Goal: Task Accomplishment & Management: Complete application form

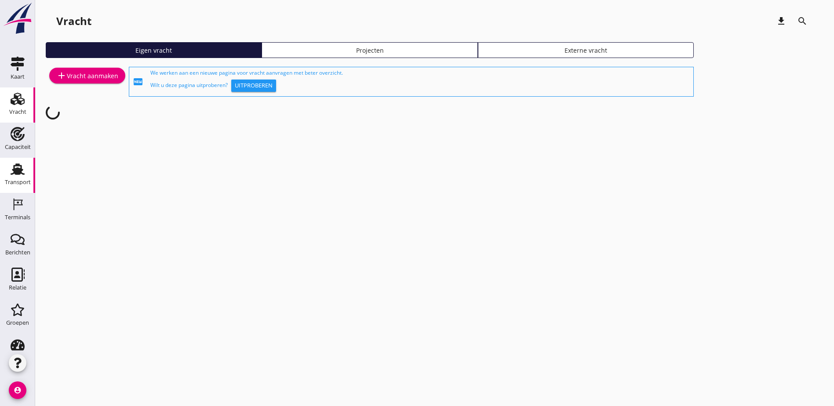
click at [19, 171] on icon "Transport" at bounding box center [18, 169] width 14 height 14
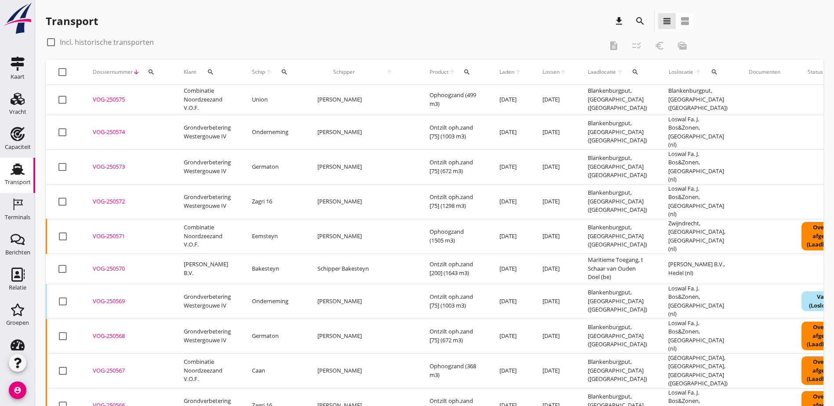
click at [635, 21] on icon "search" at bounding box center [640, 21] width 11 height 11
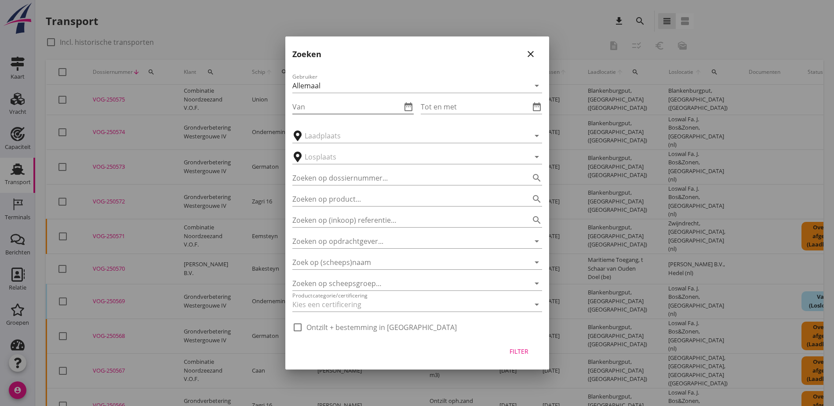
click at [403, 106] on icon "date_range" at bounding box center [408, 107] width 11 height 11
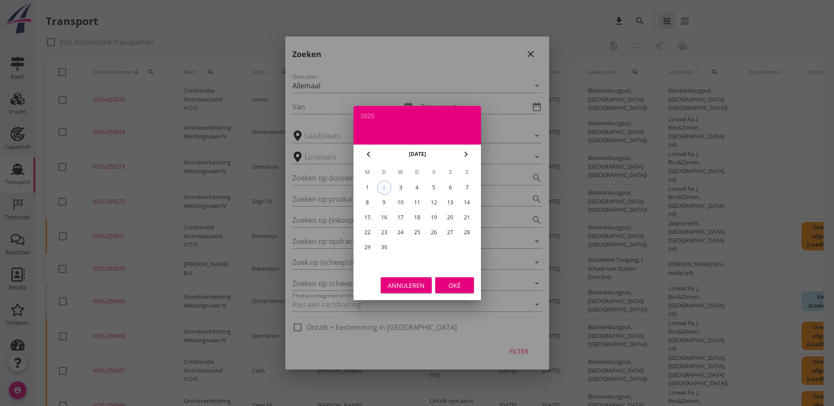
click at [376, 155] on div "chevron_left" at bounding box center [368, 154] width 16 height 11
click at [452, 233] on div "23" at bounding box center [450, 232] width 14 height 14
type input "[DATE]"
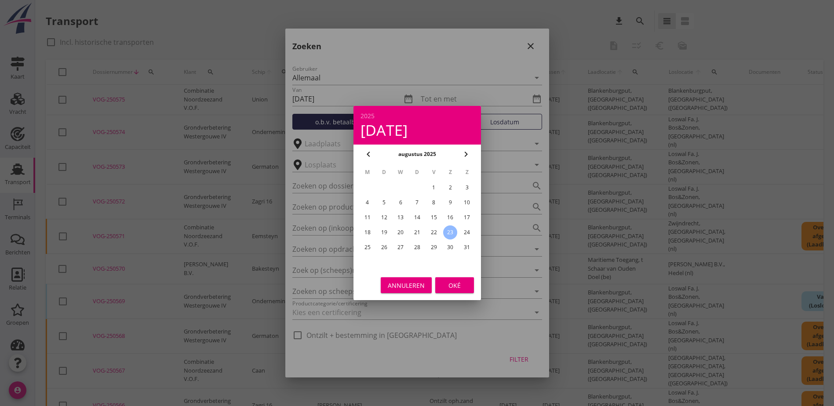
click at [455, 286] on div "Oké" at bounding box center [454, 285] width 25 height 9
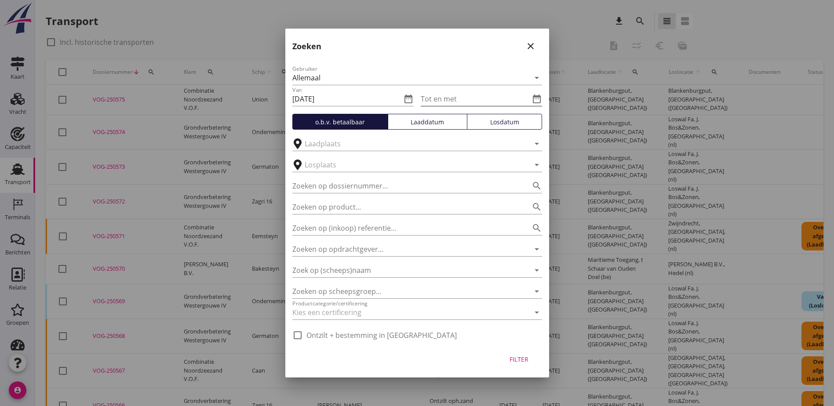
click at [537, 100] on icon "date_range" at bounding box center [536, 99] width 11 height 11
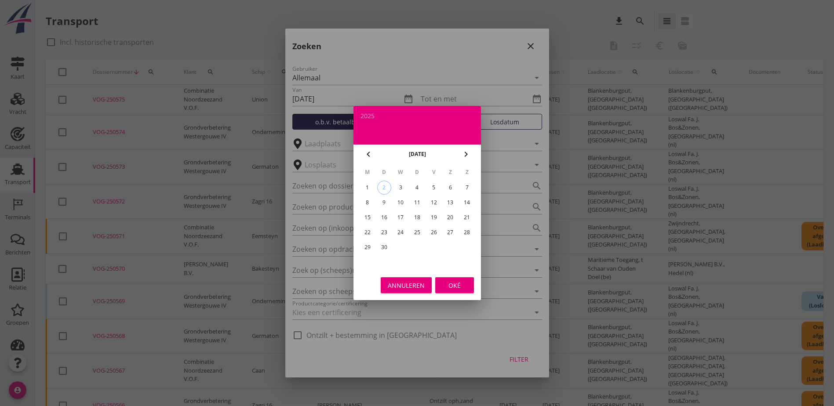
click at [365, 151] on icon "chevron_left" at bounding box center [368, 154] width 11 height 11
click at [468, 245] on div "31" at bounding box center [467, 247] width 14 height 14
type input "[DATE]"
click at [449, 291] on button "Oké" at bounding box center [454, 285] width 39 height 16
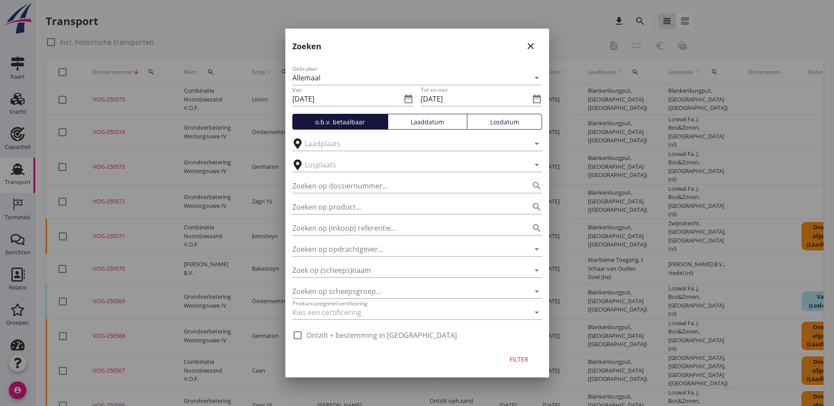
click at [415, 127] on button "Laaddatum" at bounding box center [428, 122] width 80 height 16
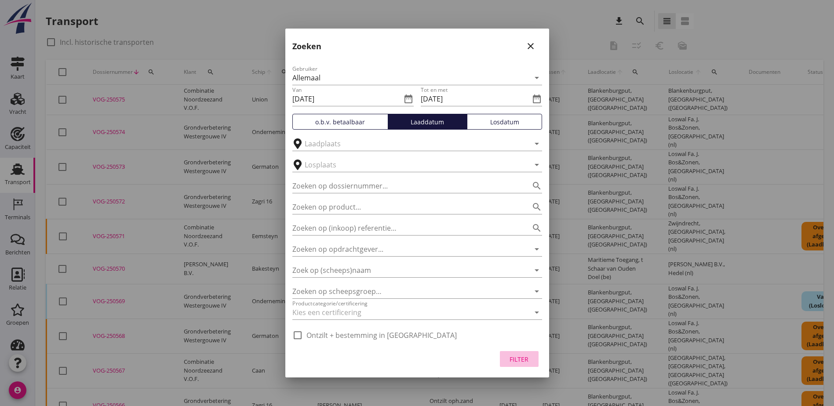
click at [525, 357] on div "Filter" at bounding box center [519, 359] width 25 height 9
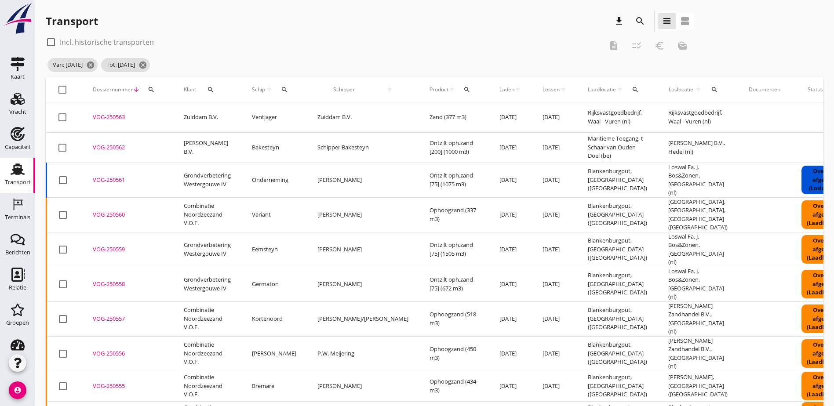
click at [499, 89] on span "Laden" at bounding box center [506, 90] width 15 height 8
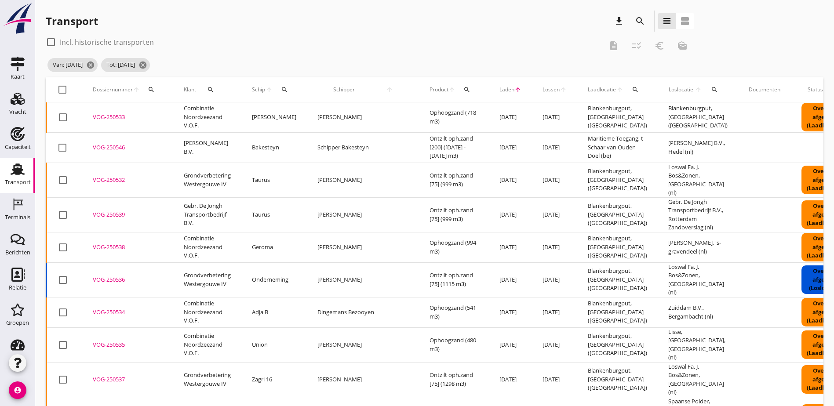
click at [102, 115] on div "VOG-250533" at bounding box center [128, 117] width 70 height 9
click at [122, 148] on div "VOG-250546" at bounding box center [128, 147] width 70 height 9
click at [122, 176] on div "VOG-250532" at bounding box center [128, 180] width 70 height 9
click at [119, 211] on div "VOG-250539" at bounding box center [128, 215] width 70 height 9
click at [123, 245] on div "VOG-250538" at bounding box center [128, 247] width 70 height 9
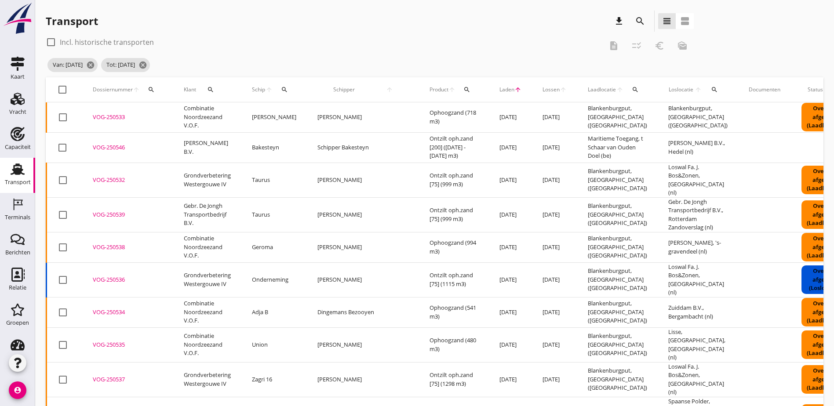
click at [124, 276] on div "VOG-250536" at bounding box center [128, 280] width 70 height 9
click at [120, 308] on div "VOG-250534" at bounding box center [128, 312] width 70 height 9
click at [120, 211] on div "VOG-250539" at bounding box center [128, 215] width 70 height 9
click at [109, 178] on div "VOG-250532" at bounding box center [128, 180] width 70 height 9
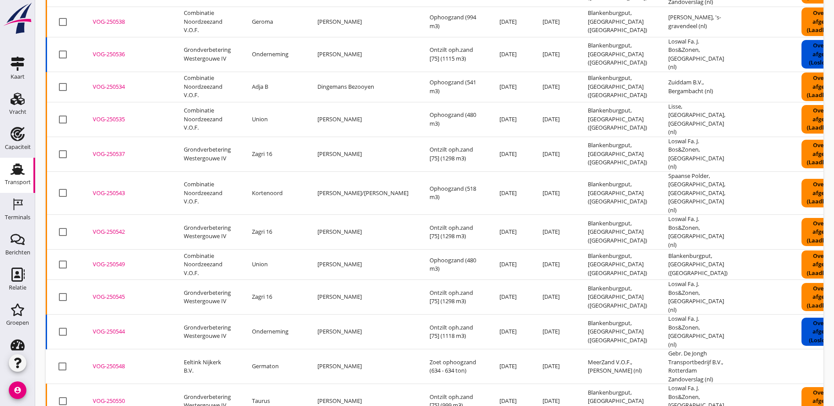
scroll to position [210, 0]
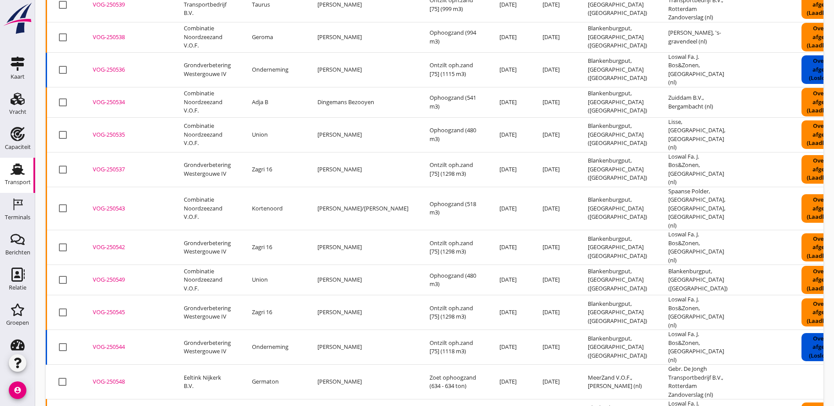
click at [116, 204] on div "VOG-250543" at bounding box center [128, 208] width 70 height 9
click at [123, 243] on div "VOG-250542" at bounding box center [128, 247] width 70 height 9
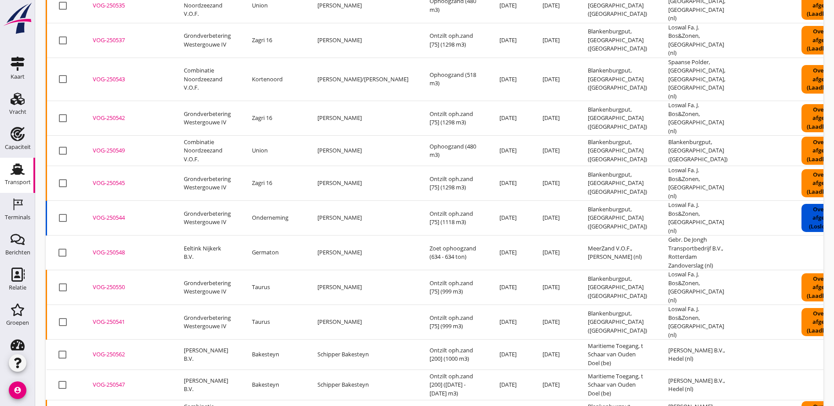
scroll to position [342, 0]
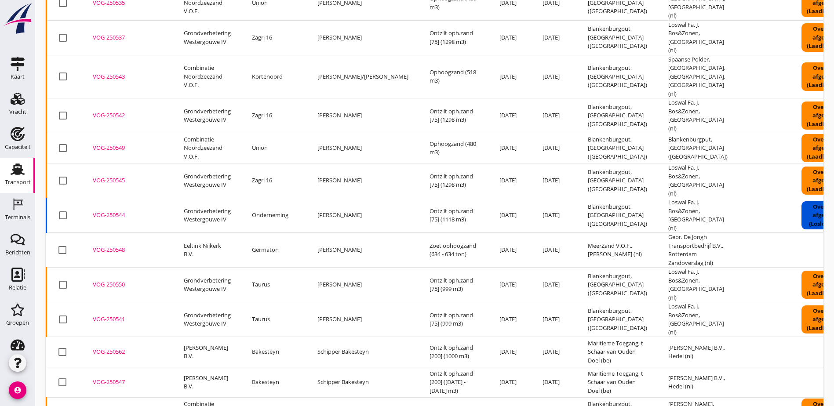
click at [110, 144] on div "VOG-250549" at bounding box center [128, 148] width 70 height 9
click at [121, 176] on div "VOG-250545" at bounding box center [128, 180] width 70 height 9
click at [122, 211] on div "VOG-250544" at bounding box center [128, 215] width 70 height 9
click at [123, 246] on div "VOG-250548" at bounding box center [128, 250] width 70 height 9
click at [122, 280] on div "VOG-250550" at bounding box center [128, 284] width 70 height 9
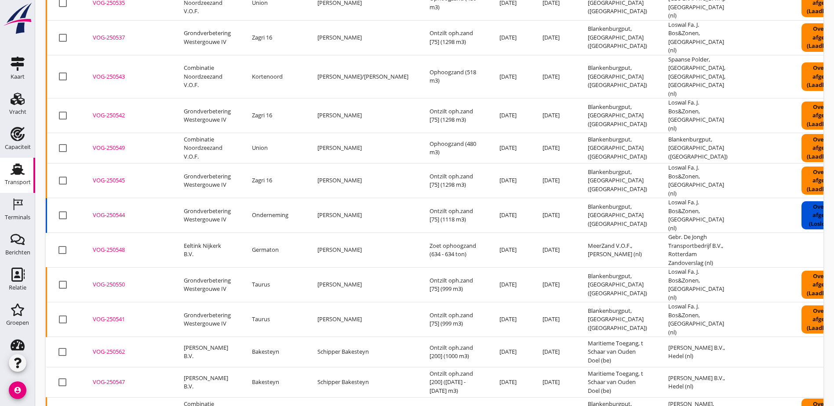
click at [124, 315] on div "VOG-250541" at bounding box center [128, 319] width 70 height 9
click at [116, 315] on div "VOG-250541" at bounding box center [128, 319] width 70 height 9
click at [122, 315] on div "VOG-250541" at bounding box center [128, 319] width 70 height 9
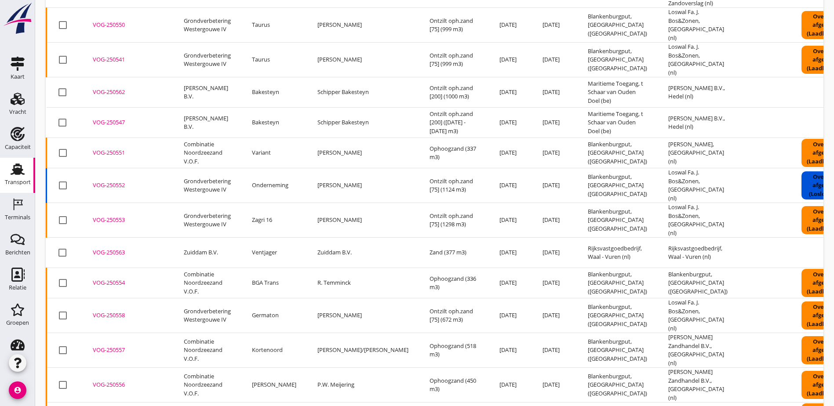
scroll to position [606, 0]
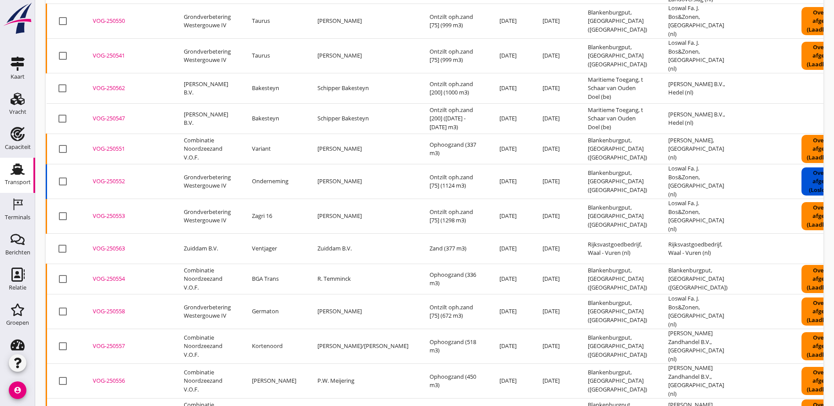
click at [62, 81] on div at bounding box center [62, 88] width 15 height 15
click at [63, 81] on div at bounding box center [62, 88] width 15 height 15
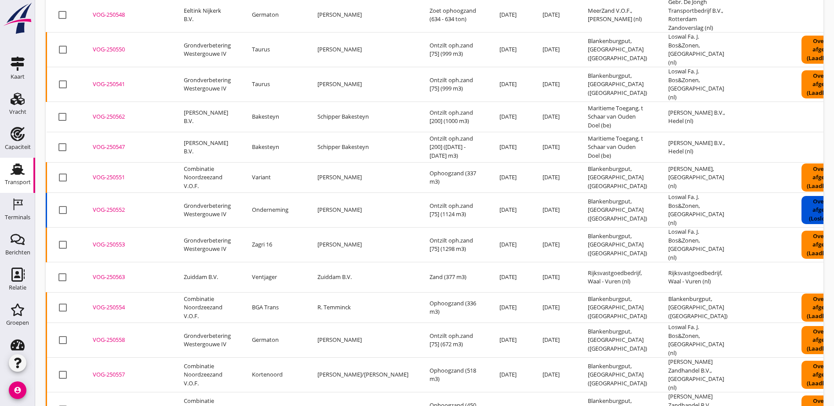
scroll to position [562, 0]
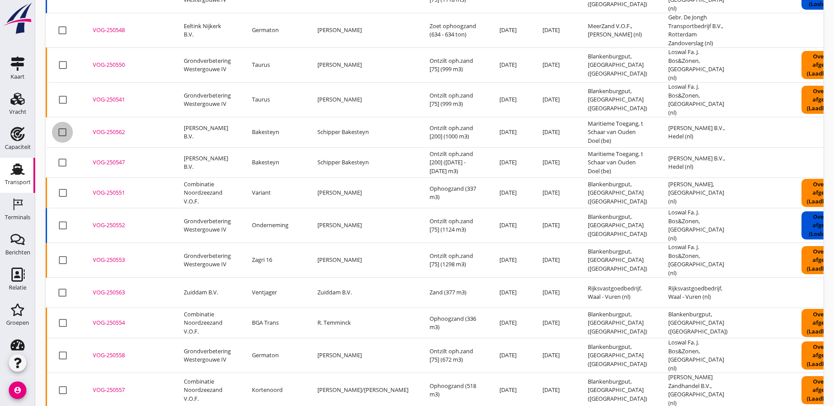
click at [62, 125] on div at bounding box center [62, 132] width 15 height 15
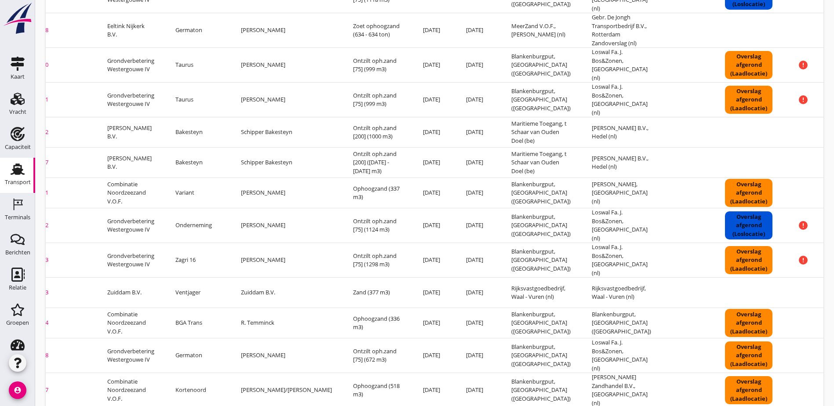
scroll to position [0, 80]
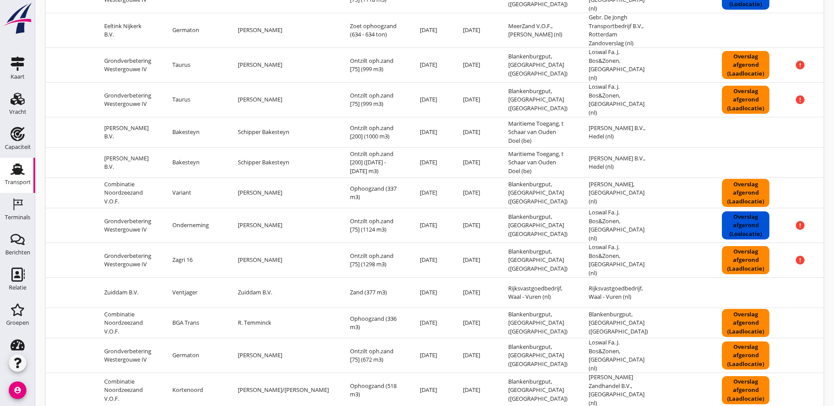
drag, startPoint x: 541, startPoint y: 404, endPoint x: 611, endPoint y: 395, distance: 71.0
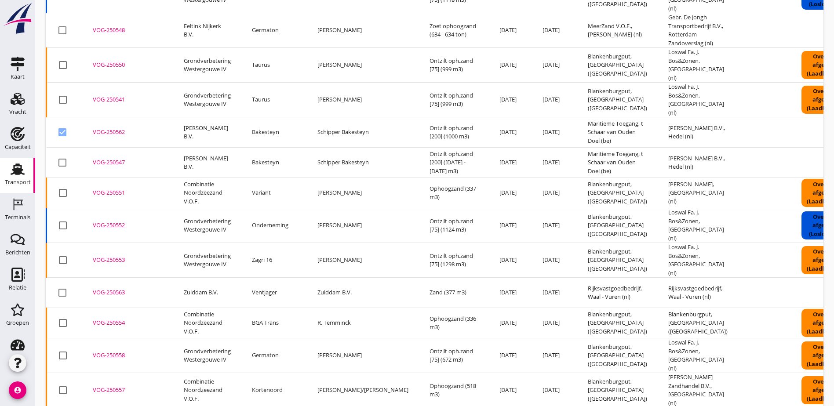
drag, startPoint x: 577, startPoint y: 378, endPoint x: 367, endPoint y: 362, distance: 210.3
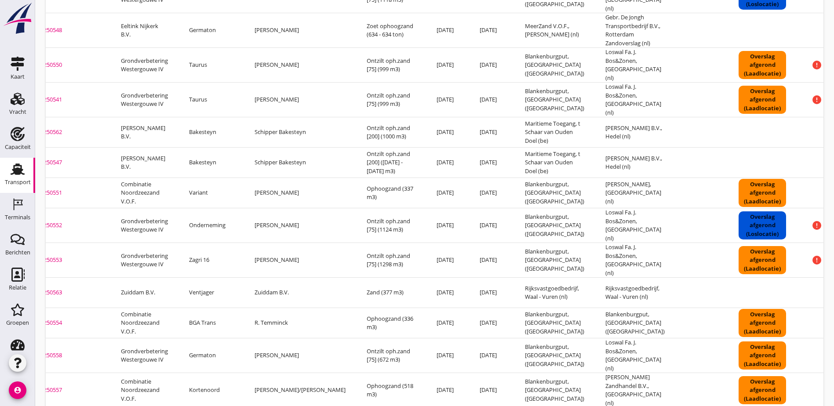
scroll to position [0, 80]
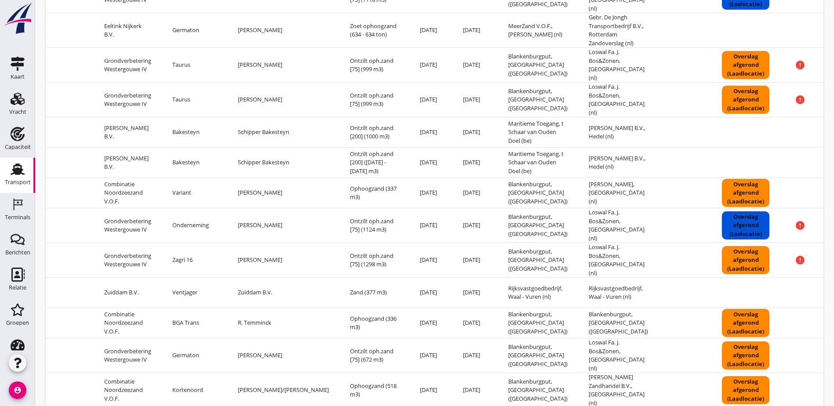
drag, startPoint x: 402, startPoint y: 363, endPoint x: 570, endPoint y: 318, distance: 174.2
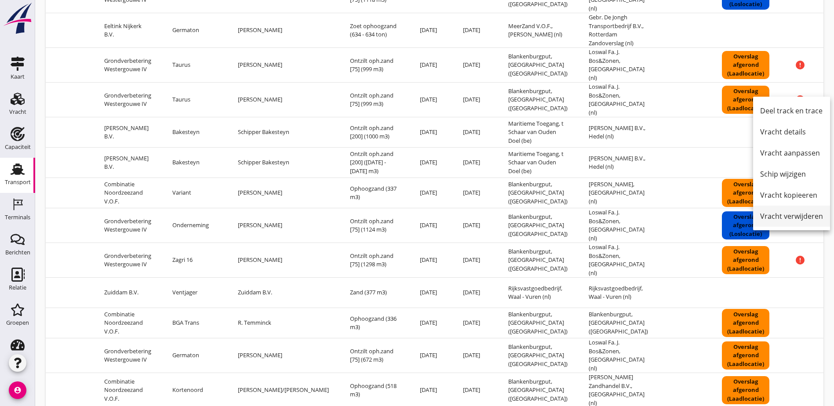
click at [792, 216] on div "Vracht verwijderen" at bounding box center [791, 216] width 63 height 11
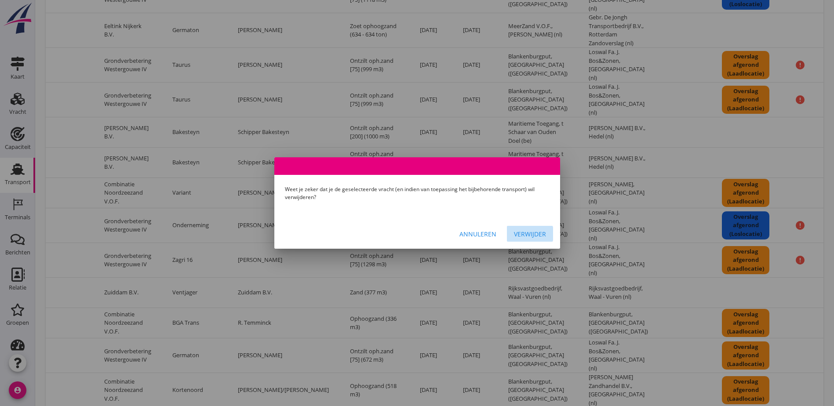
click at [524, 232] on div "Verwijder" at bounding box center [530, 233] width 32 height 9
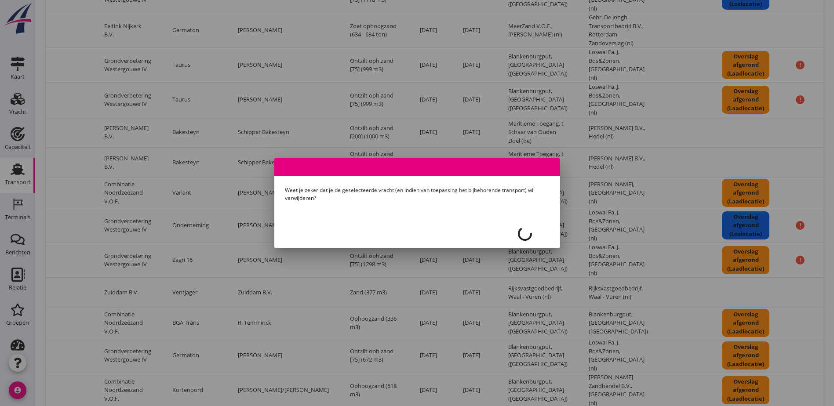
checkbox input "false"
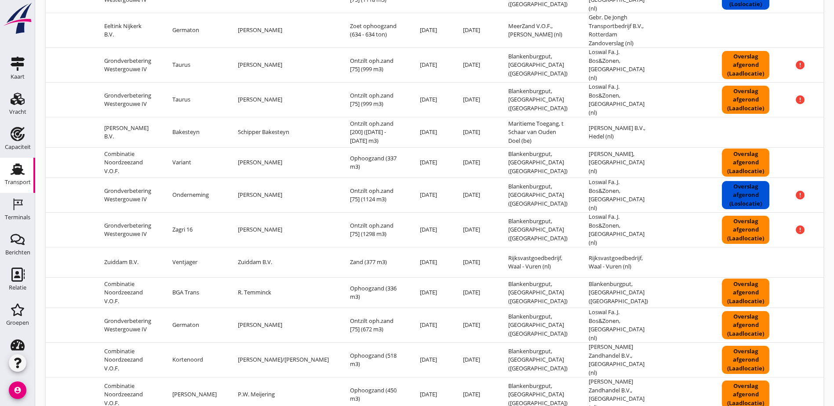
scroll to position [0, 0]
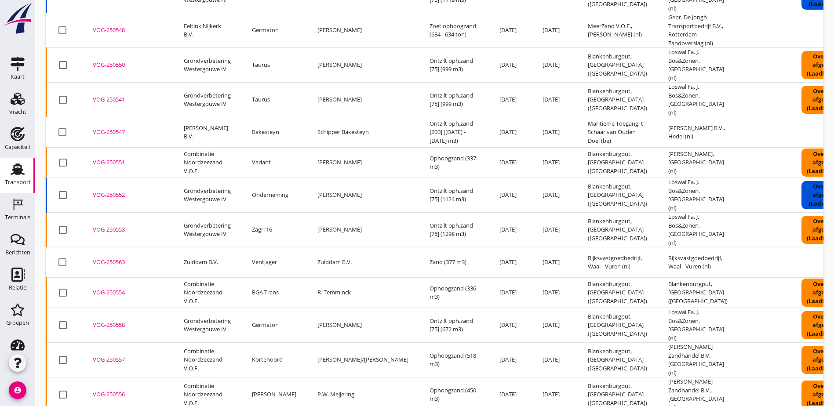
drag, startPoint x: 656, startPoint y: 188, endPoint x: 376, endPoint y: 172, distance: 280.9
click at [118, 128] on div "VOG-250547" at bounding box center [128, 132] width 70 height 9
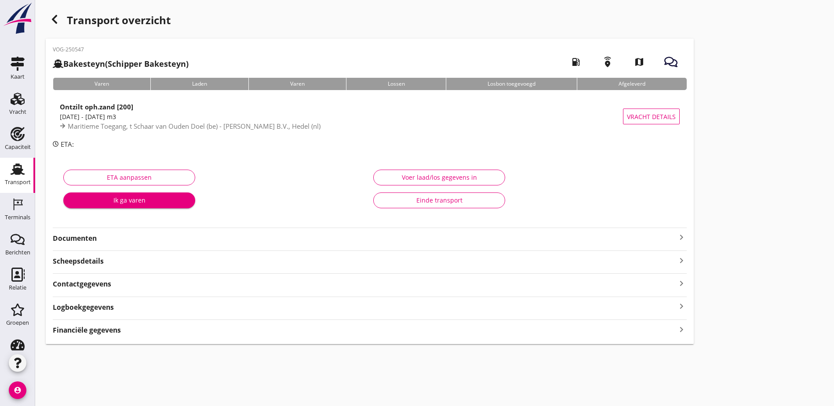
click at [381, 174] on div "Voer laad/los gegevens in" at bounding box center [439, 177] width 117 height 9
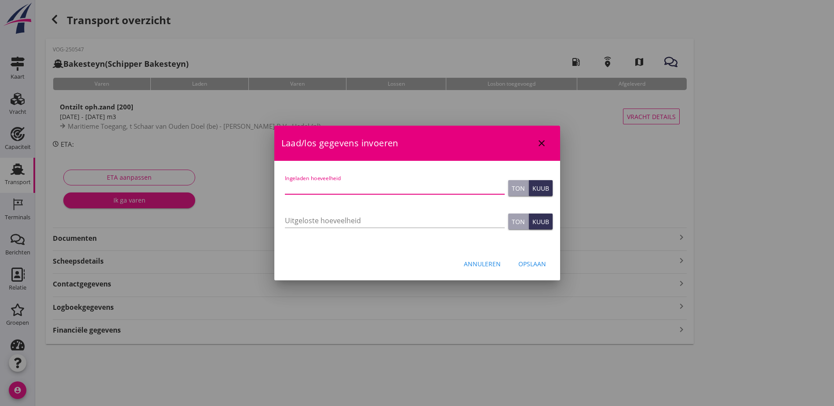
click at [349, 190] on input "Ingeladen hoeveelheid" at bounding box center [395, 187] width 220 height 14
type input "1506"
type button "ton"
type button "cubic"
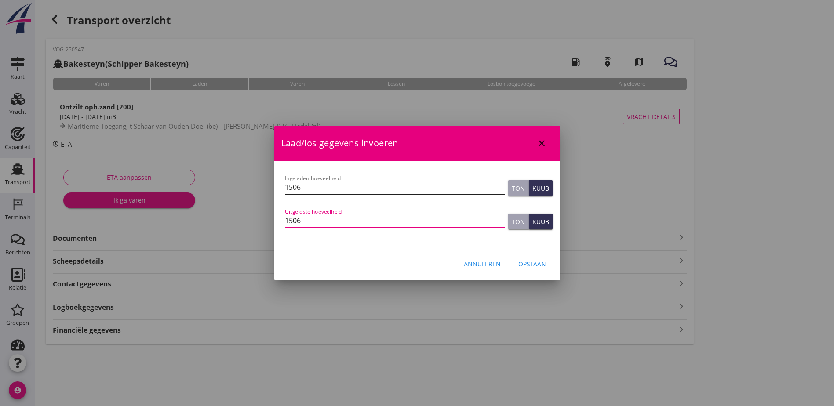
type input "1506"
type button "ton"
click at [525, 261] on div "Opslaan" at bounding box center [532, 263] width 28 height 9
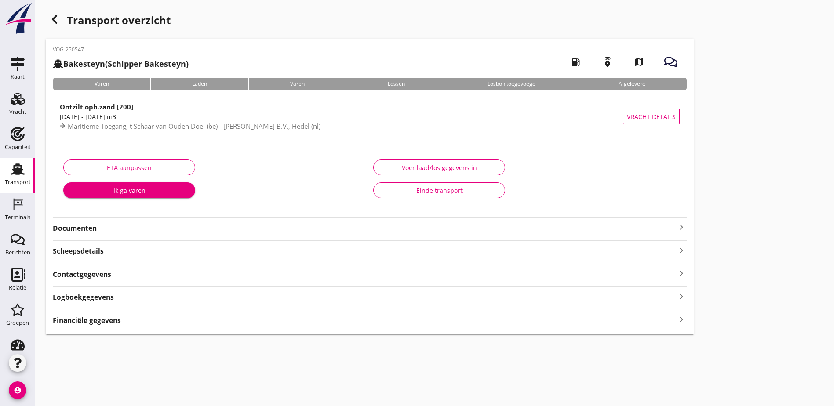
click at [53, 22] on icon "button" at bounding box center [54, 19] width 11 height 11
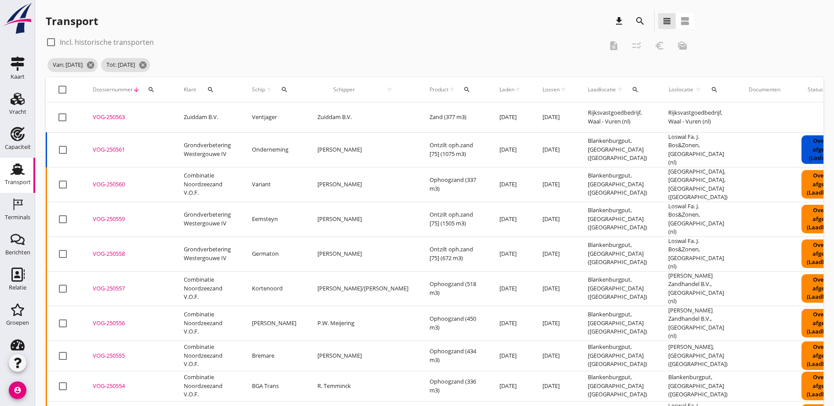
click at [499, 90] on span "Laden" at bounding box center [506, 90] width 15 height 8
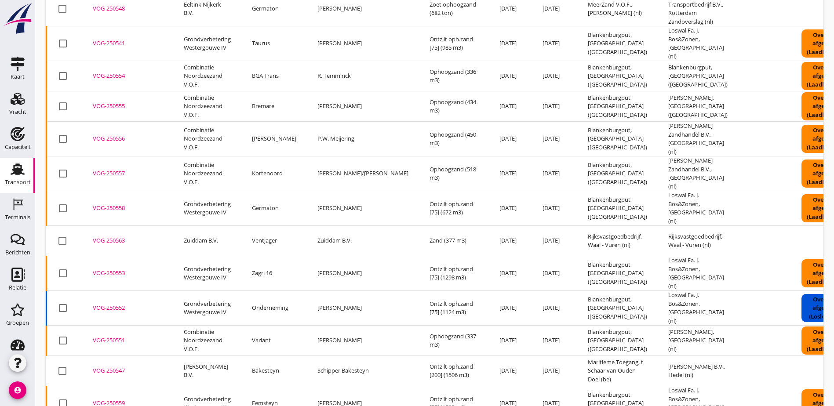
scroll to position [633, 0]
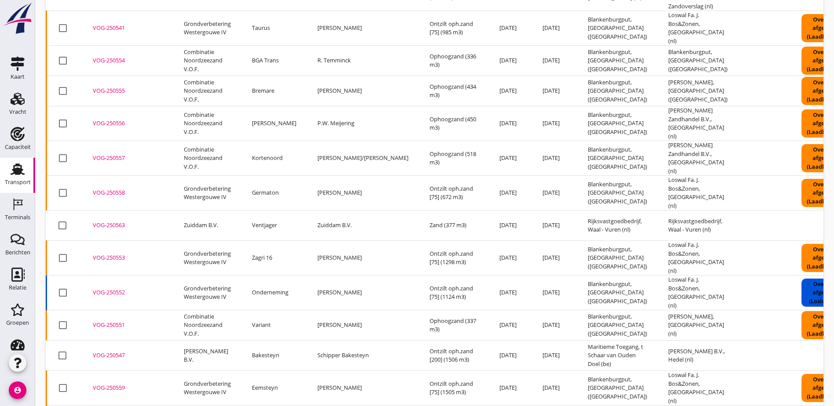
click at [119, 119] on div "VOG-250556" at bounding box center [128, 123] width 70 height 9
click at [64, 116] on div at bounding box center [62, 123] width 15 height 15
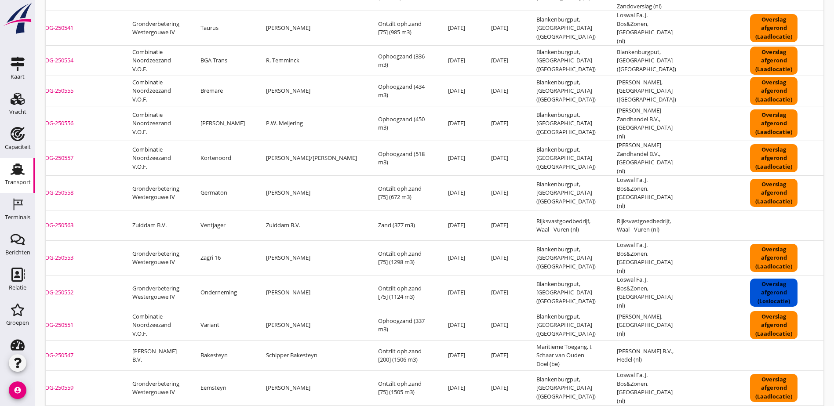
scroll to position [0, 80]
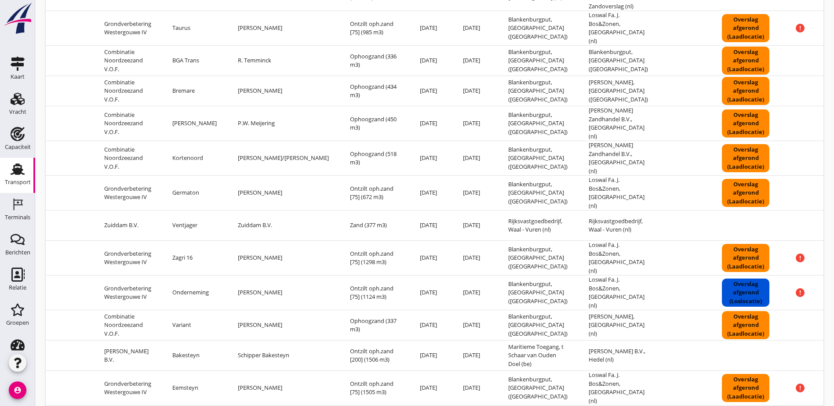
drag, startPoint x: 515, startPoint y: 94, endPoint x: 588, endPoint y: 92, distance: 73.4
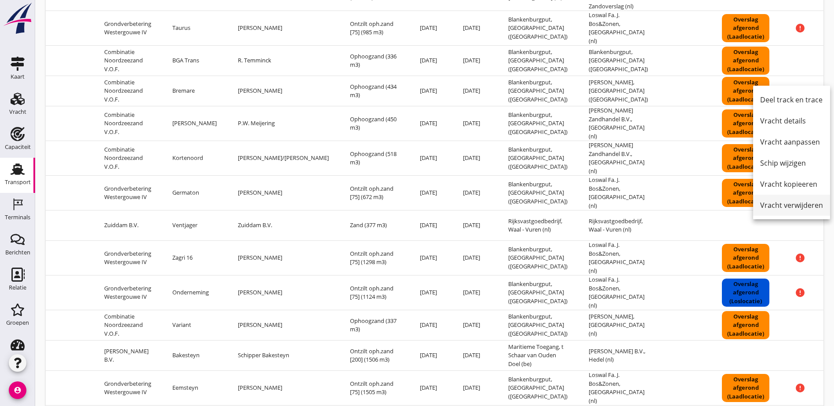
click at [795, 204] on div "Vracht verwijderen" at bounding box center [791, 205] width 63 height 11
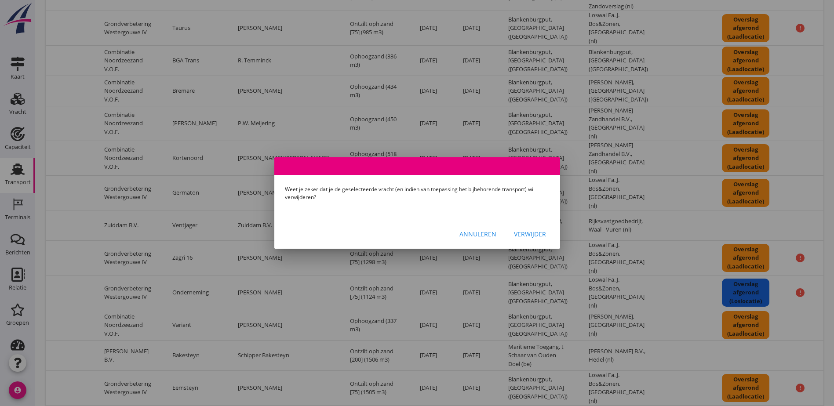
click at [524, 236] on div "Verwijder" at bounding box center [530, 233] width 32 height 9
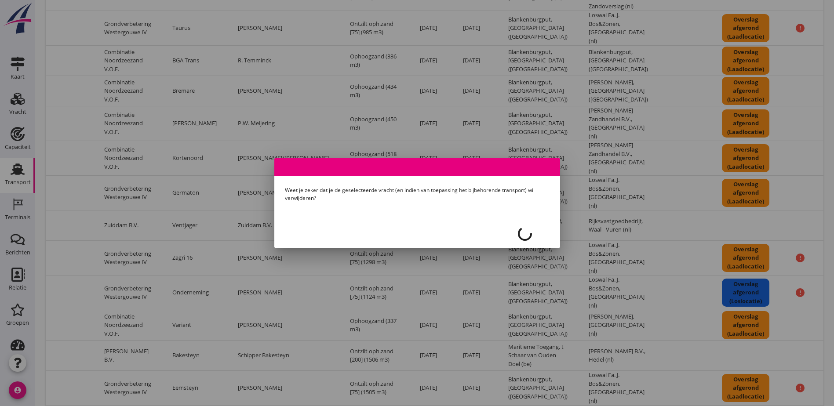
checkbox input "false"
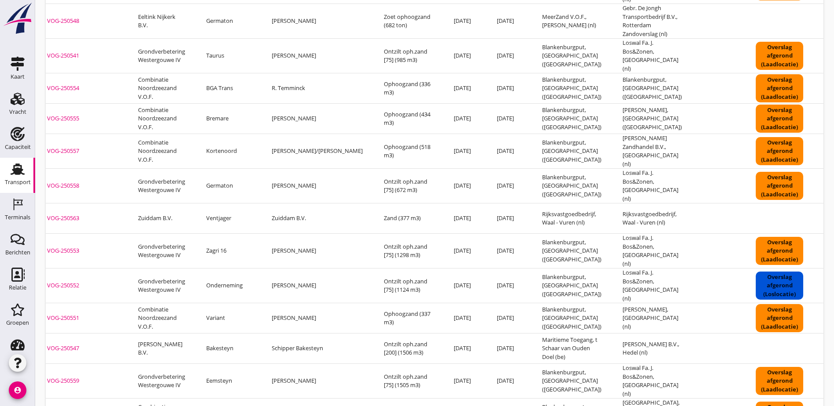
scroll to position [0, 0]
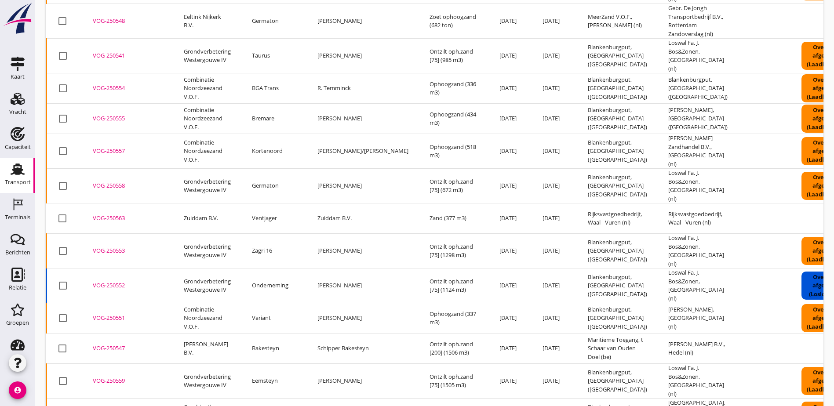
click at [102, 377] on div "VOG-250559" at bounding box center [128, 381] width 70 height 9
click at [116, 377] on div "VOG-250559" at bounding box center [128, 381] width 70 height 9
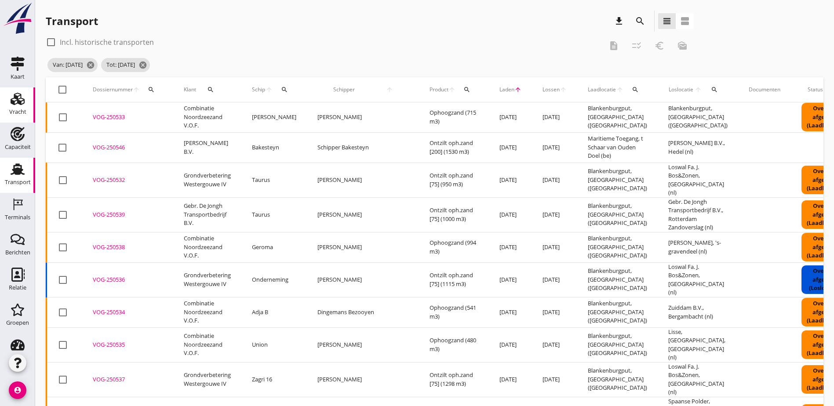
click at [11, 108] on div "Vracht" at bounding box center [17, 112] width 17 height 12
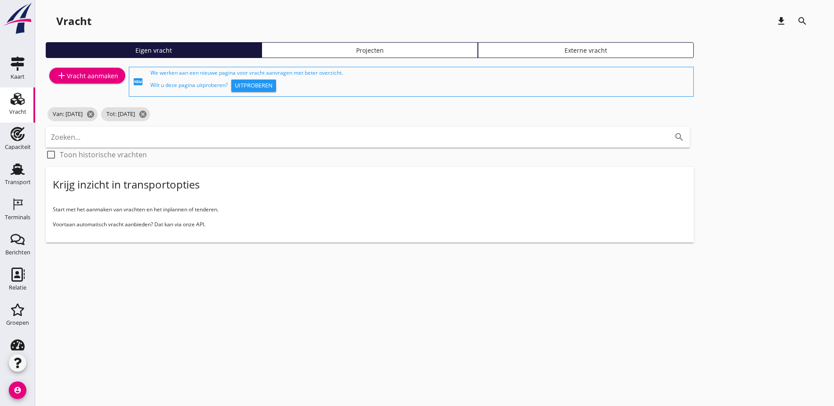
click at [265, 53] on div "Projecten" at bounding box center [369, 50] width 208 height 9
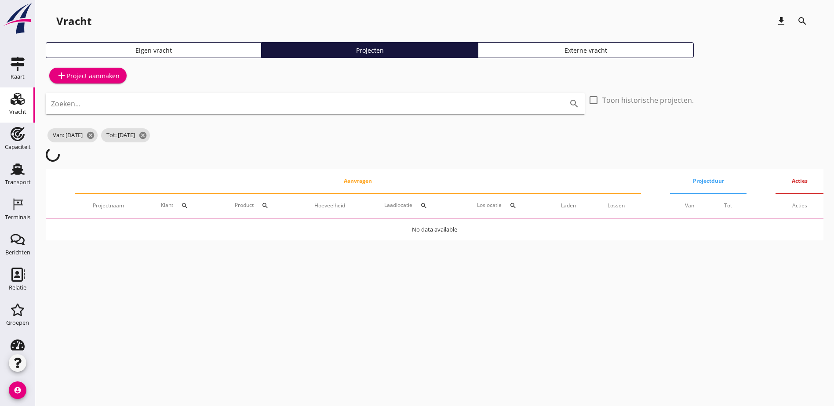
click at [233, 106] on input "Zoeken..." at bounding box center [303, 104] width 504 height 14
type input "gouda"
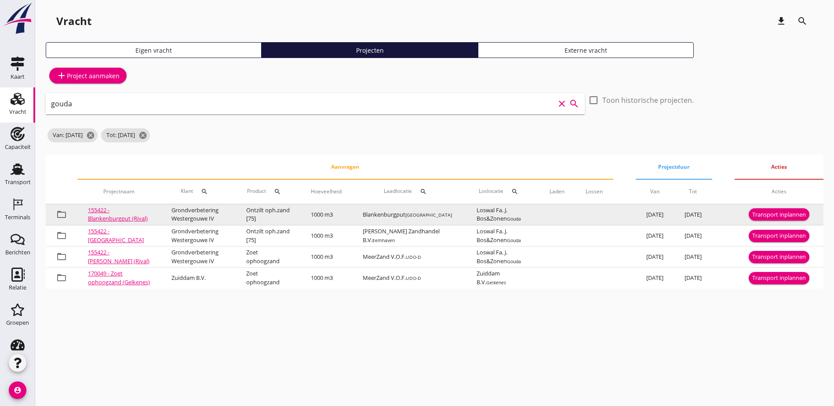
click at [800, 218] on div "Transport inplannen" at bounding box center [779, 215] width 54 height 9
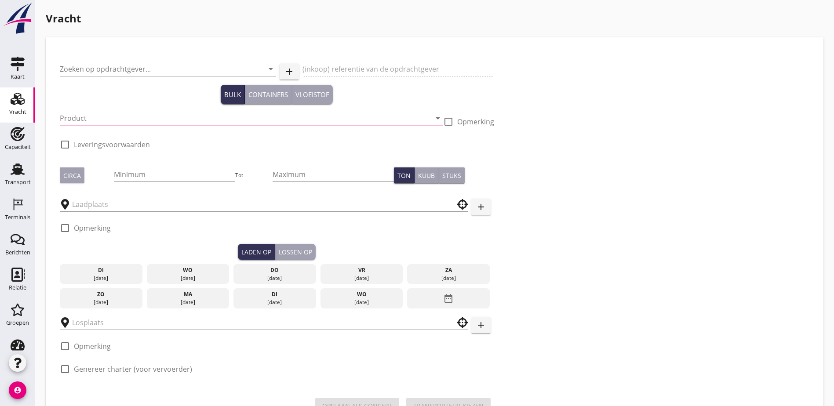
type input "Grondverbetering Westergouwe IV"
type input "Ontzilt oph.zand [75] (6120)"
type input "1000"
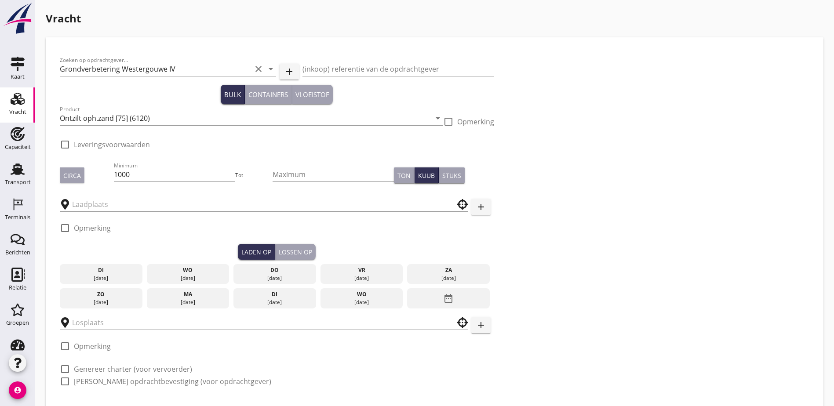
checkbox input "true"
type input "Blankenburgput"
type input "Loswal Fa. J. Bos&Zonen"
checkbox input "true"
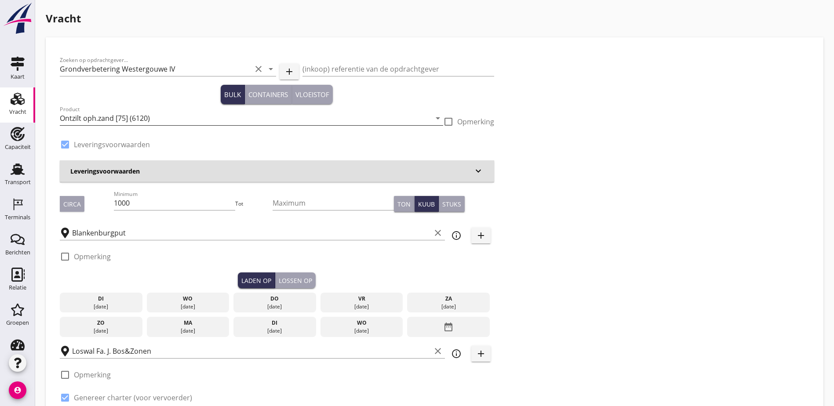
type input "2.2"
radio input "false"
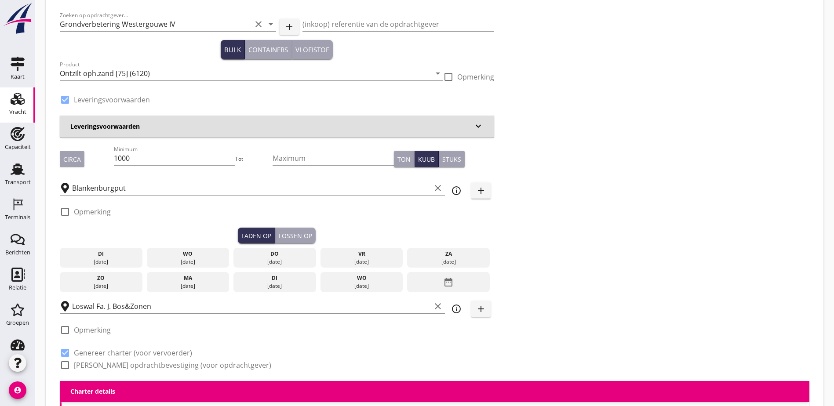
scroll to position [88, 0]
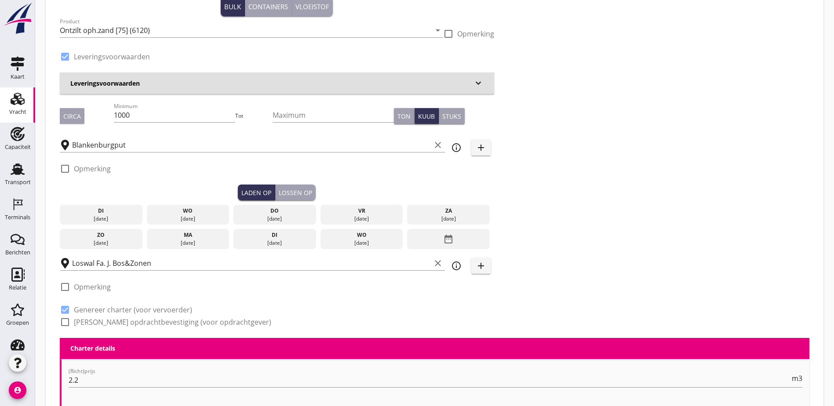
click at [407, 235] on div "date_range" at bounding box center [448, 239] width 83 height 20
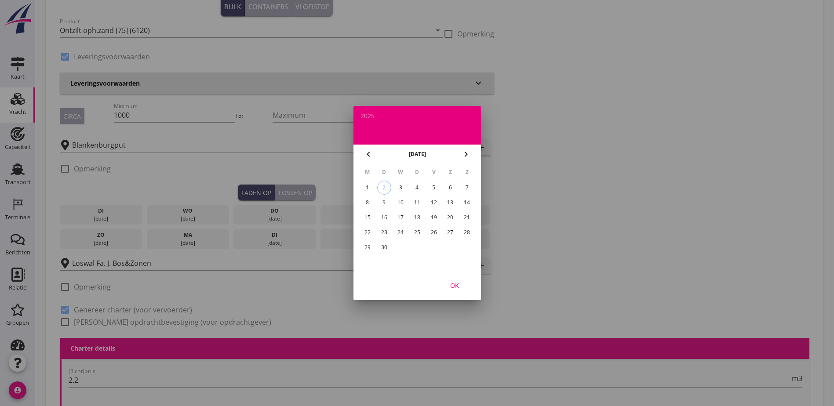
click at [373, 151] on icon "chevron_left" at bounding box center [368, 154] width 11 height 11
click at [386, 244] on div "26" at bounding box center [384, 247] width 14 height 14
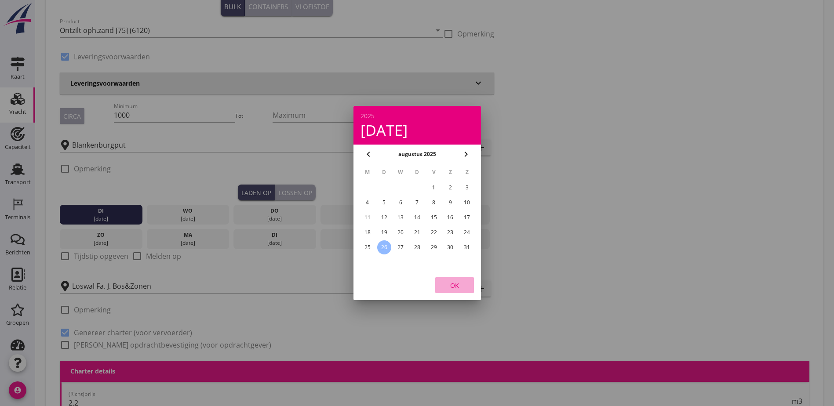
click at [454, 281] on div "OK" at bounding box center [454, 285] width 25 height 9
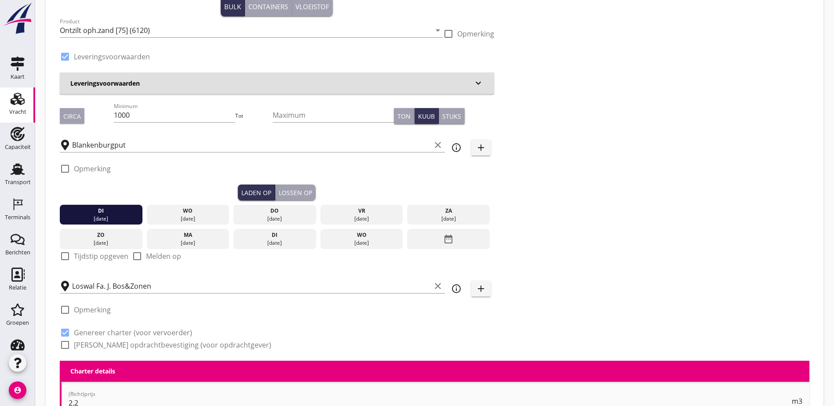
click at [279, 196] on div "Lossen op" at bounding box center [295, 192] width 33 height 9
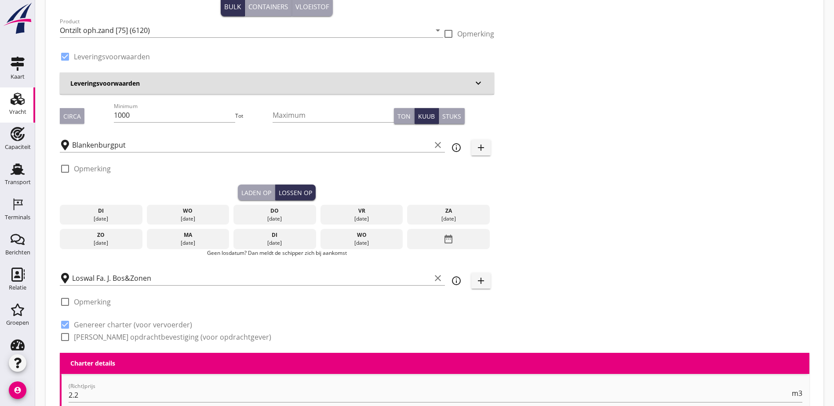
click at [157, 216] on div "[DATE]" at bounding box center [188, 219] width 78 height 8
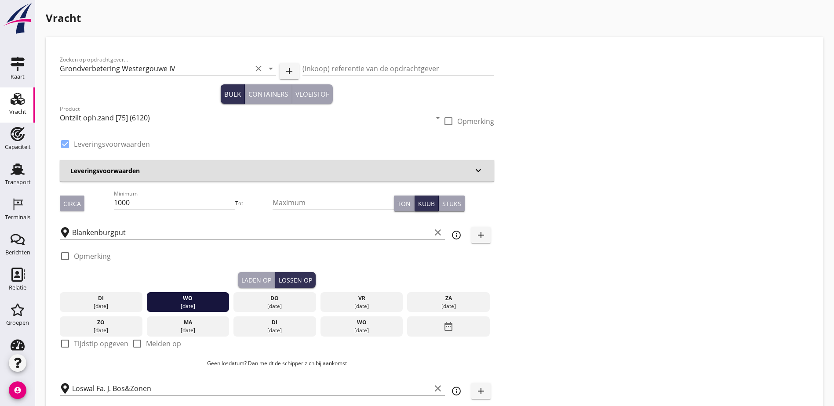
scroll to position [0, 0]
drag, startPoint x: 148, startPoint y: 202, endPoint x: 82, endPoint y: 201, distance: 65.9
click at [82, 201] on div "Circa Minimum 1000 Tot Maximum Ton Kuub Stuks" at bounding box center [277, 204] width 434 height 30
type input "1120"
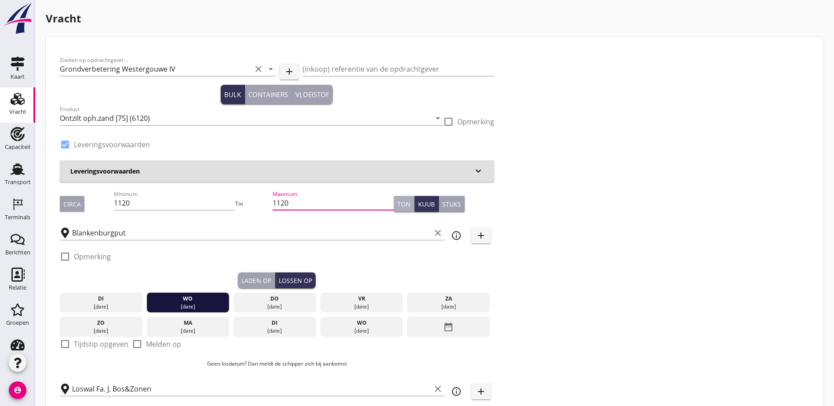
type button "per_ton"
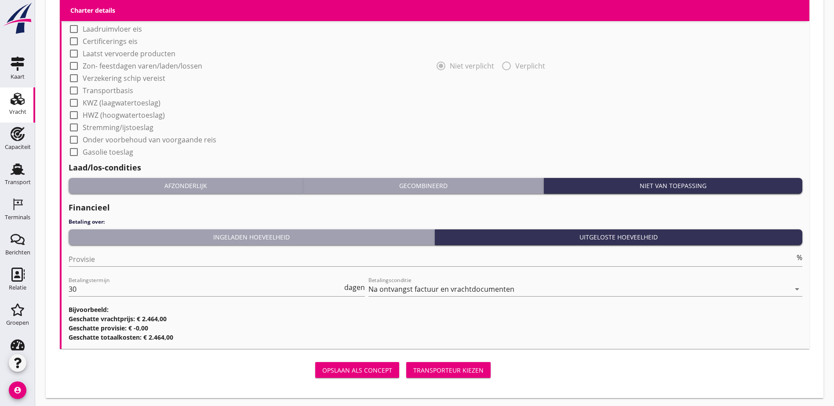
scroll to position [0, 0]
click at [413, 367] on div "Transporteur kiezen" at bounding box center [448, 370] width 70 height 9
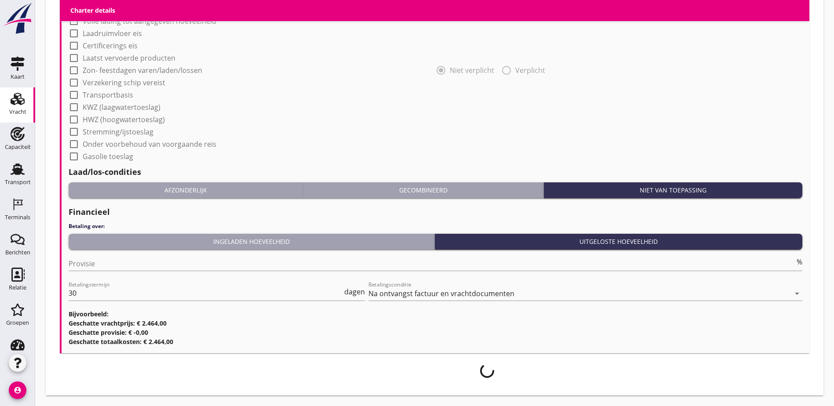
scroll to position [767, 0]
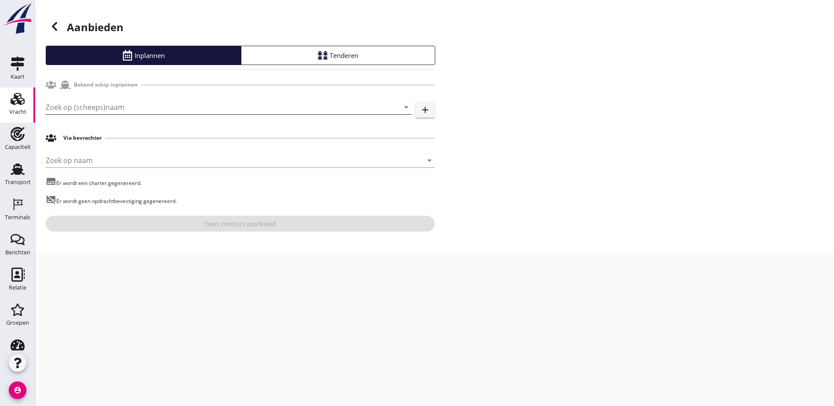
click at [119, 107] on input "Zoek op (scheeps)naam" at bounding box center [216, 107] width 341 height 14
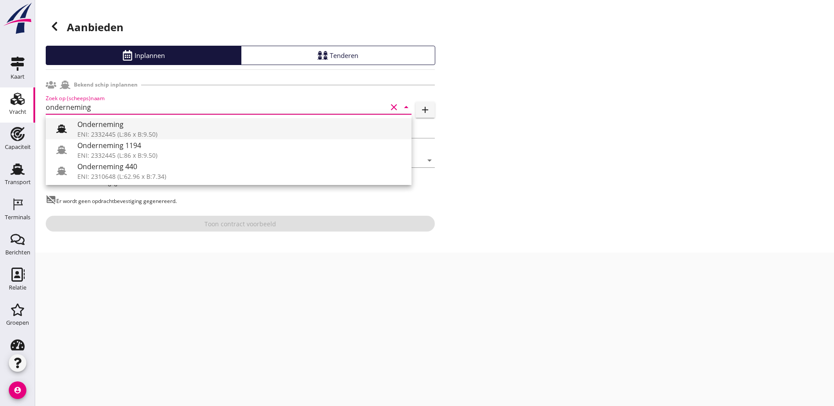
click at [114, 124] on div "Onderneming" at bounding box center [240, 124] width 327 height 11
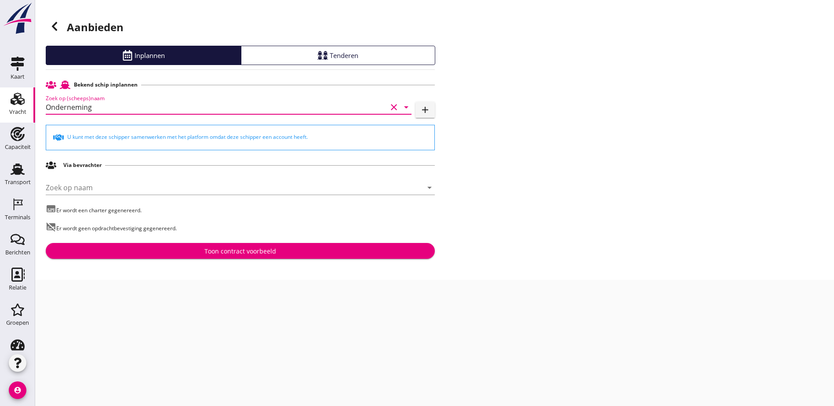
type input "Onderneming"
click at [248, 253] on div "Toon contract voorbeeld" at bounding box center [240, 251] width 72 height 9
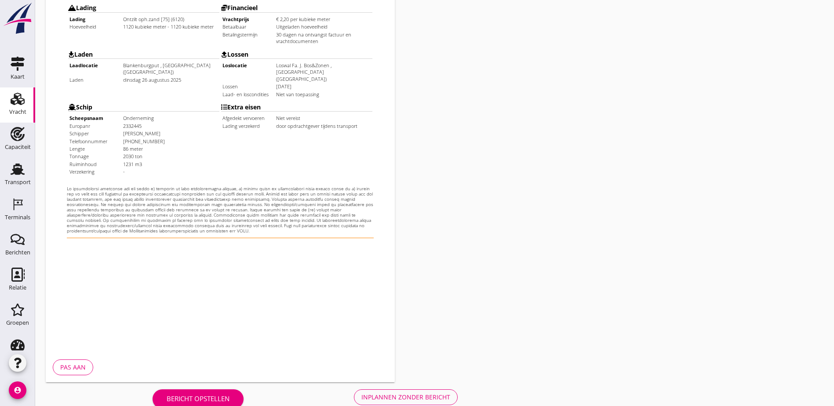
scroll to position [245, 0]
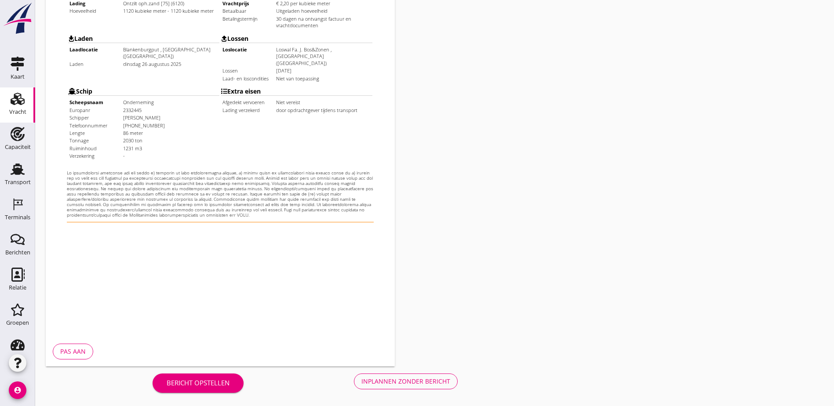
click at [361, 381] on div "Inplannen zonder bericht" at bounding box center [405, 381] width 89 height 9
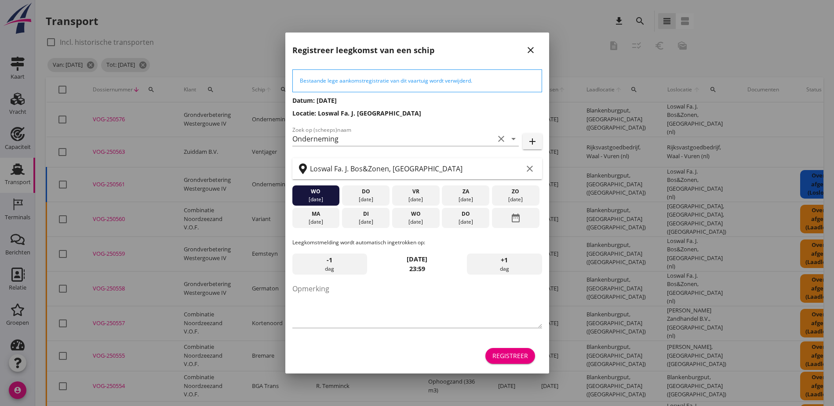
click at [516, 354] on div "Registreer" at bounding box center [510, 355] width 36 height 9
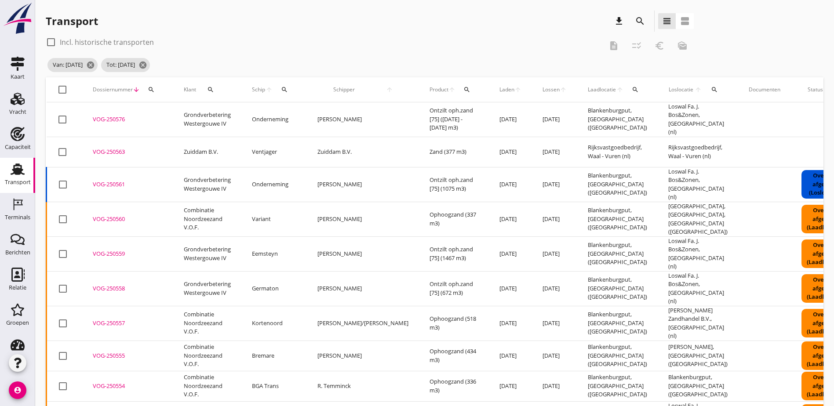
click at [108, 115] on div "VOG-250576" at bounding box center [128, 119] width 70 height 9
click at [17, 96] on use at bounding box center [18, 99] width 14 height 12
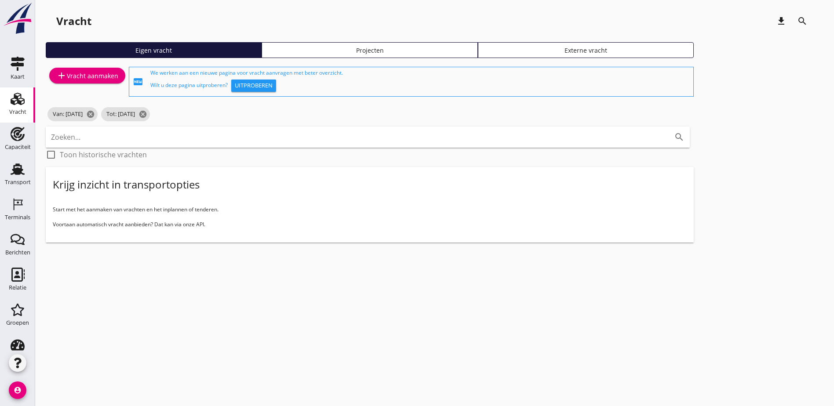
click at [298, 55] on div "Projecten" at bounding box center [369, 50] width 208 height 9
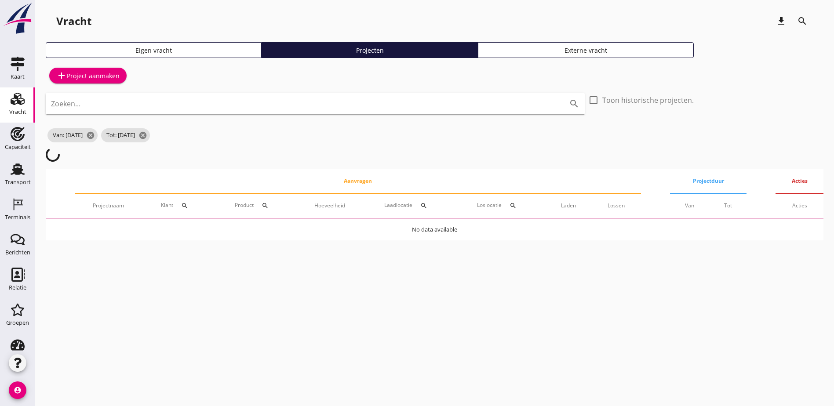
click at [202, 109] on input "Zoeken..." at bounding box center [303, 104] width 504 height 14
type input "hedel"
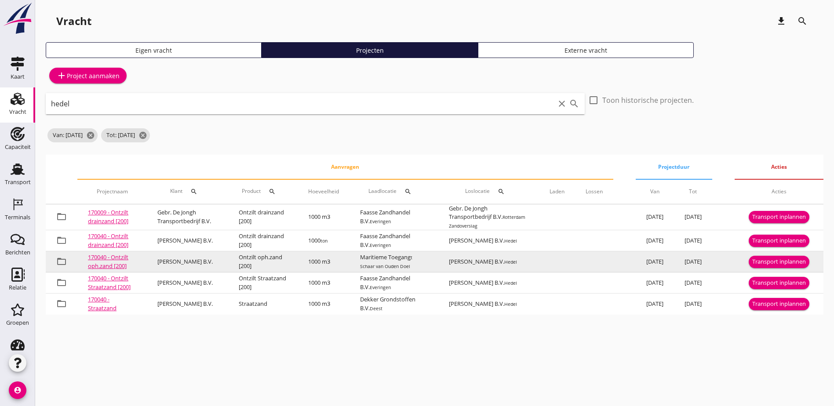
click at [796, 266] on div "Transport inplannen" at bounding box center [779, 262] width 54 height 9
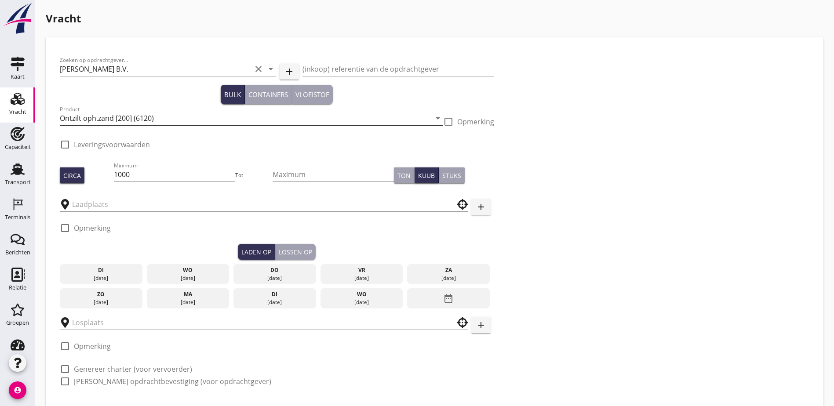
checkbox input "true"
type input "Maritieme Toegang"
type input "[PERSON_NAME] B.V."
checkbox input "true"
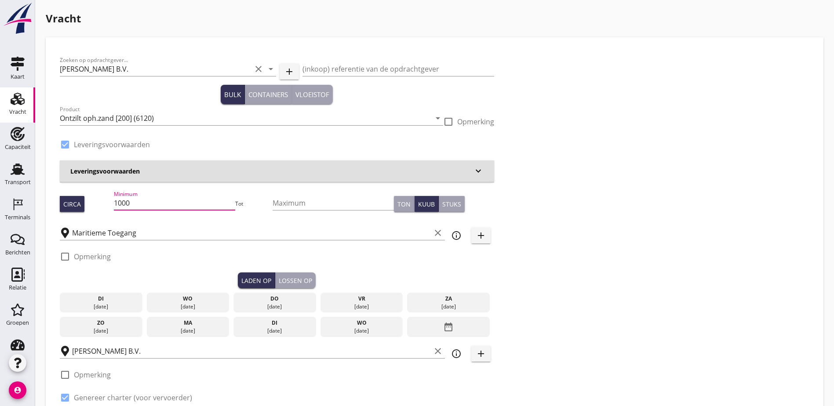
drag, startPoint x: 156, startPoint y: 201, endPoint x: 59, endPoint y: 196, distance: 97.7
click at [59, 196] on div "Zoeken op opdrachtgever... [PERSON_NAME] B.V. clear arrow_drop_down add (inkoop…" at bounding box center [276, 238] width 441 height 375
click at [130, 206] on input "1000" at bounding box center [174, 203] width 121 height 14
drag, startPoint x: 134, startPoint y: 205, endPoint x: 69, endPoint y: 198, distance: 65.4
click at [69, 198] on div "Circa Minimum 1000 Tot Maximum Ton Kuub Stuks" at bounding box center [277, 204] width 434 height 30
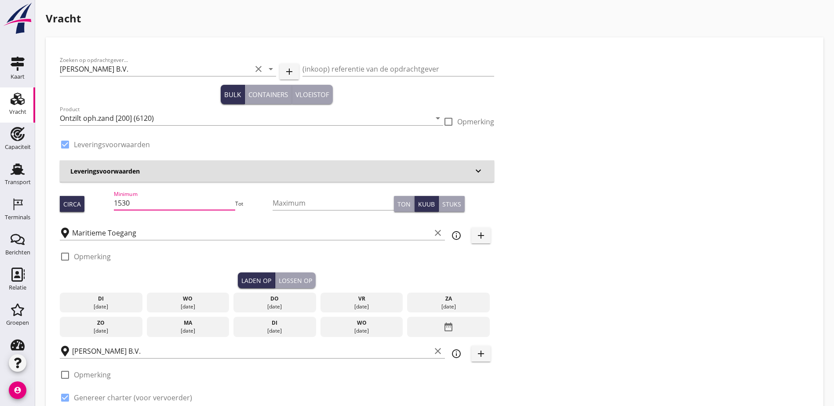
type input "1530"
type button "per_ton"
click at [407, 323] on div "date_range" at bounding box center [448, 327] width 83 height 20
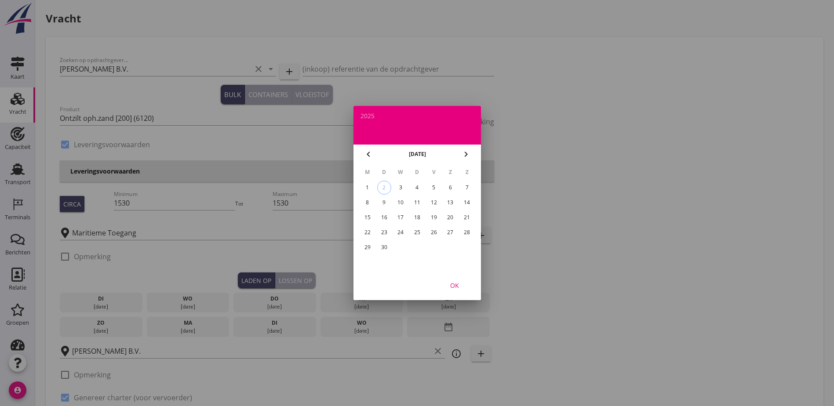
click at [372, 154] on icon "chevron_left" at bounding box center [368, 154] width 11 height 11
click at [386, 247] on div "26" at bounding box center [384, 247] width 14 height 14
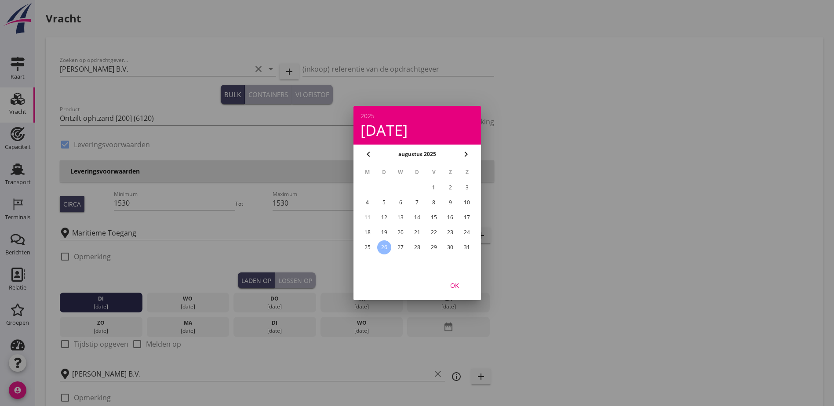
click at [452, 282] on div "OK" at bounding box center [454, 285] width 25 height 9
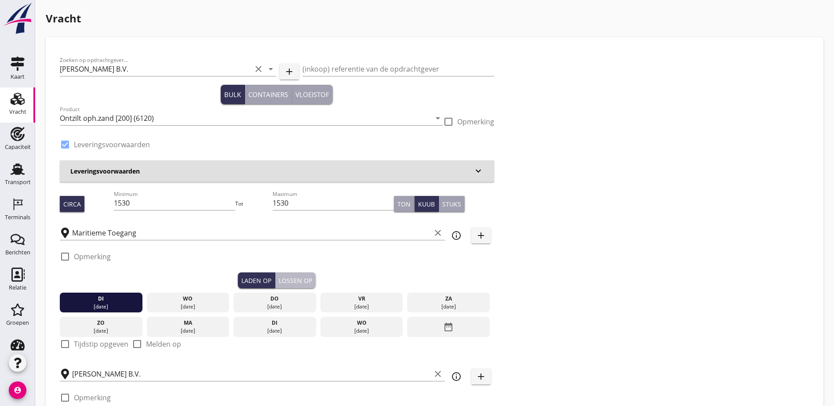
click at [279, 279] on div "Lossen op" at bounding box center [295, 280] width 33 height 9
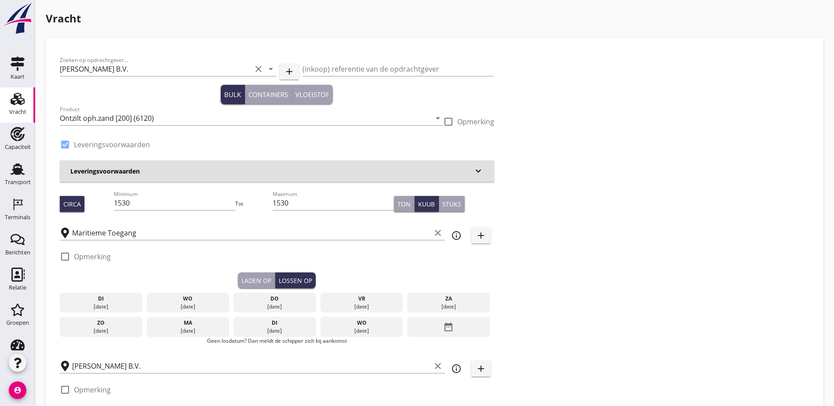
click at [147, 301] on div "[DATE]" at bounding box center [188, 303] width 83 height 20
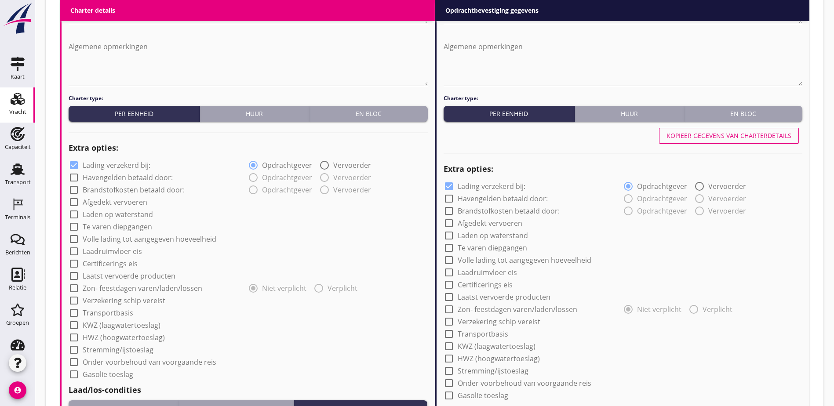
scroll to position [795, 0]
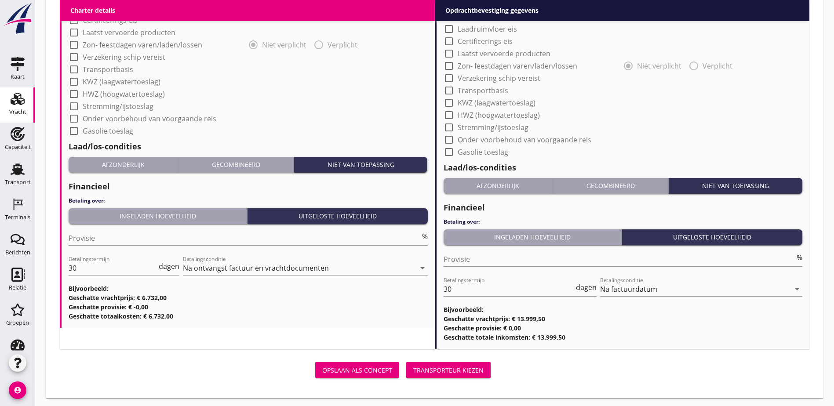
click at [413, 371] on div "Transporteur kiezen" at bounding box center [448, 370] width 70 height 9
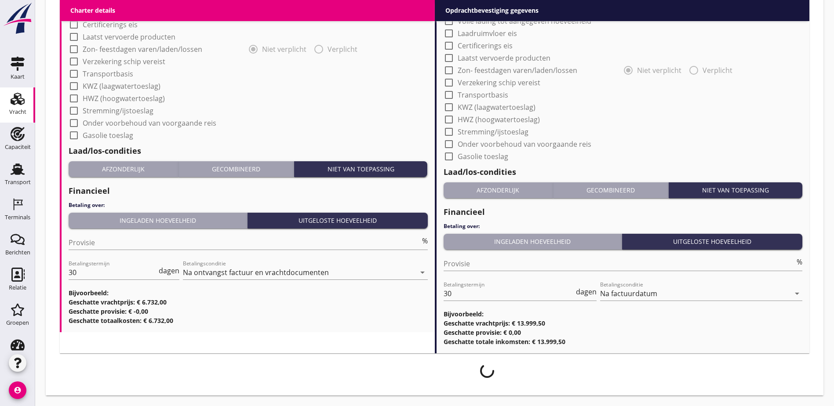
scroll to position [788, 0]
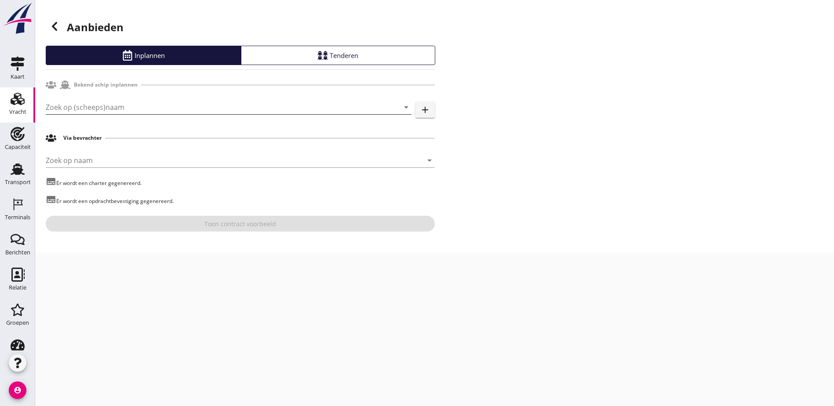
click at [173, 113] on input "Zoek op (scheeps)naam" at bounding box center [216, 107] width 341 height 14
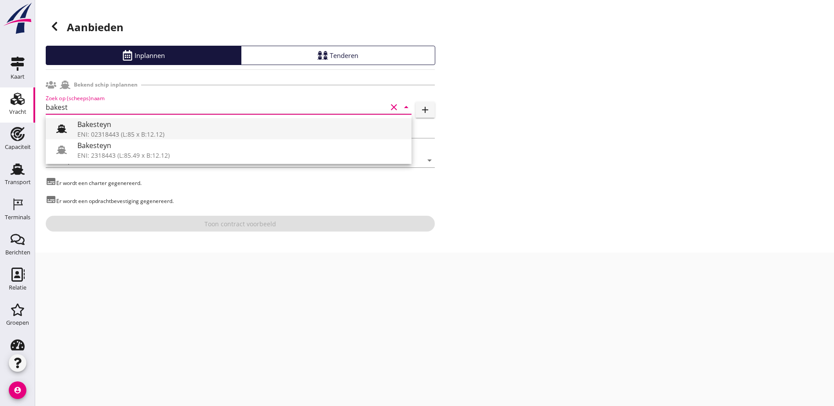
click at [151, 125] on div "Bakesteyn" at bounding box center [240, 124] width 327 height 11
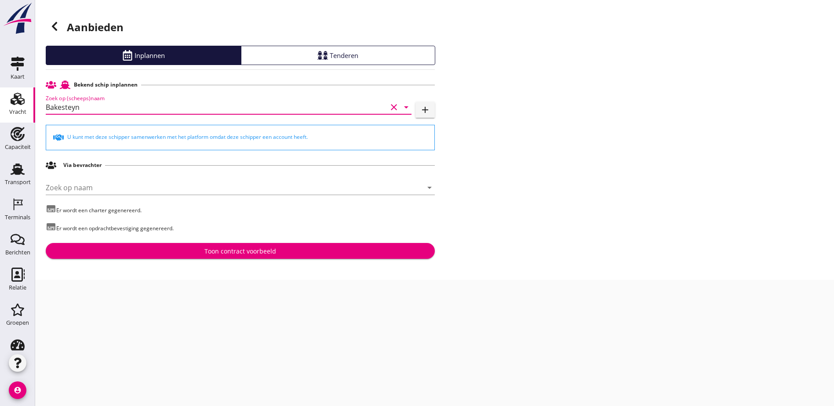
type input "Bakesteyn"
click at [241, 255] on div "Toon contract voorbeeld" at bounding box center [240, 251] width 72 height 9
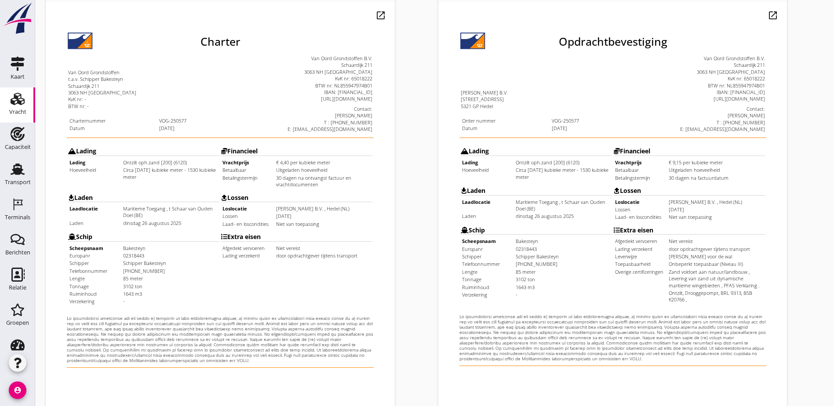
scroll to position [245, 0]
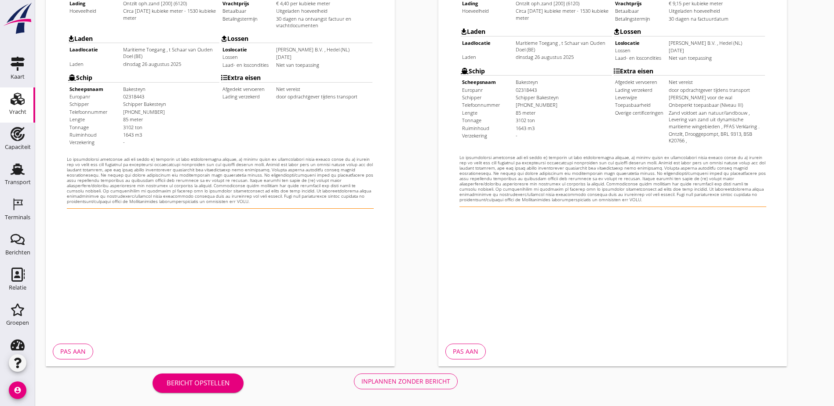
click at [361, 382] on div "Inplannen zonder bericht" at bounding box center [405, 381] width 89 height 9
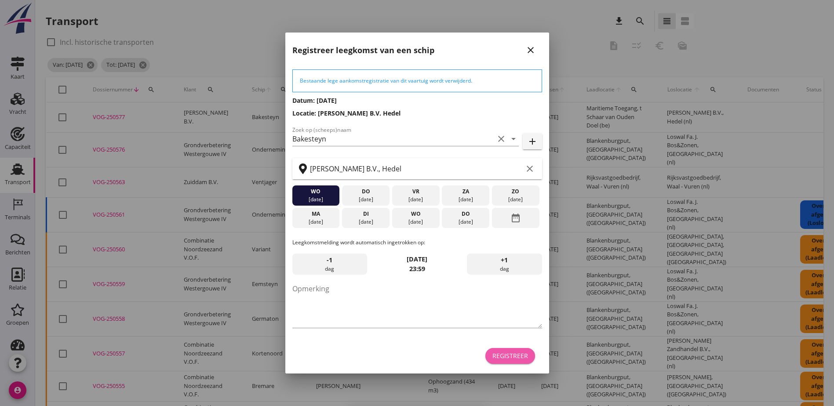
click at [524, 351] on button "Registreer" at bounding box center [510, 356] width 50 height 16
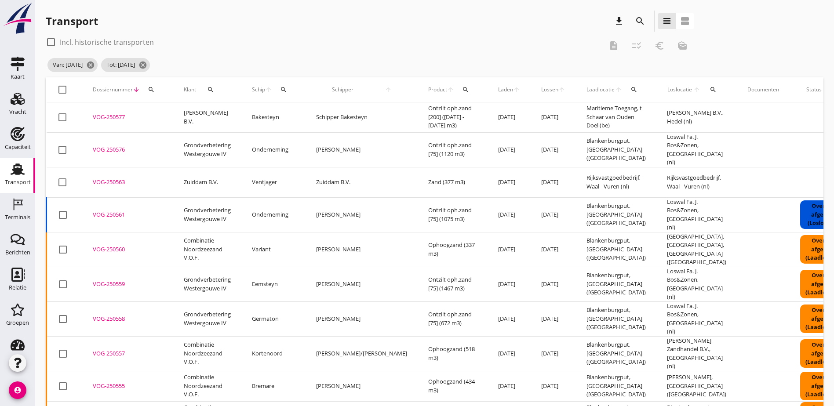
click at [458, 93] on button "search" at bounding box center [466, 90] width 16 height 16
click at [431, 120] on input "Zoeken op product..." at bounding box center [446, 115] width 91 height 14
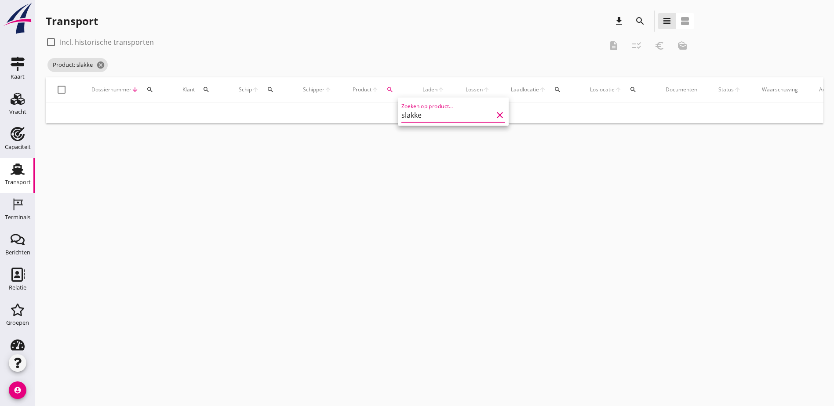
type input "slakken"
click at [495, 117] on icon "clear" at bounding box center [500, 115] width 11 height 11
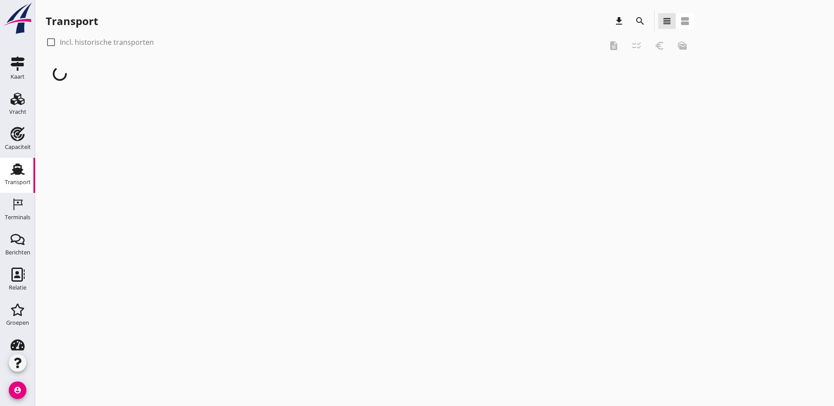
click at [112, 40] on label "Incl. historische transporten" at bounding box center [107, 42] width 94 height 9
checkbox input "true"
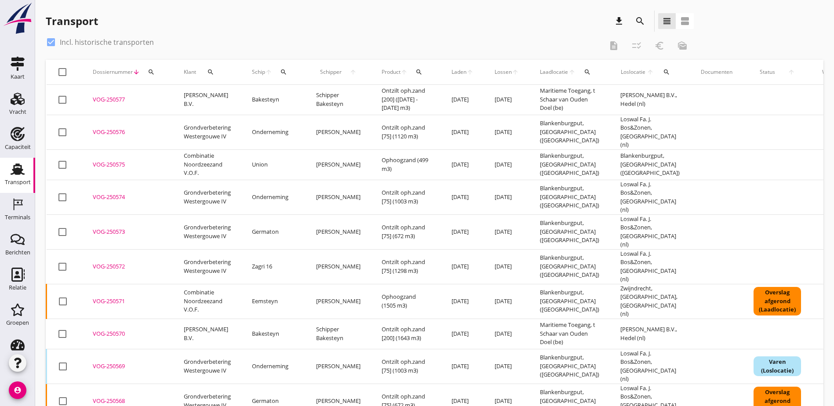
click at [415, 73] on icon "search" at bounding box center [418, 72] width 7 height 7
click at [432, 96] on input "Zoeken op product..." at bounding box center [445, 98] width 91 height 14
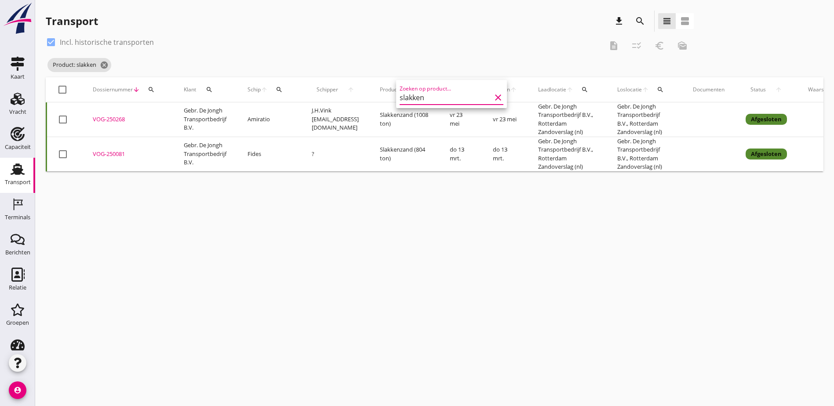
type input "slakken"
click at [111, 119] on div "VOG-250268" at bounding box center [128, 119] width 70 height 9
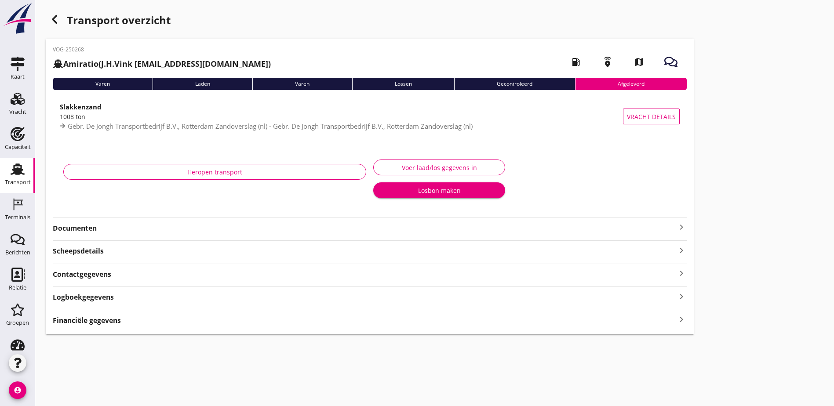
click at [108, 326] on div "VOG-250268 Amiratio (J.H.Vink [EMAIL_ADDRESS][DOMAIN_NAME]) local_gas_station e…" at bounding box center [370, 187] width 648 height 296
click at [112, 323] on strong "Financiële gegevens" at bounding box center [87, 321] width 68 height 10
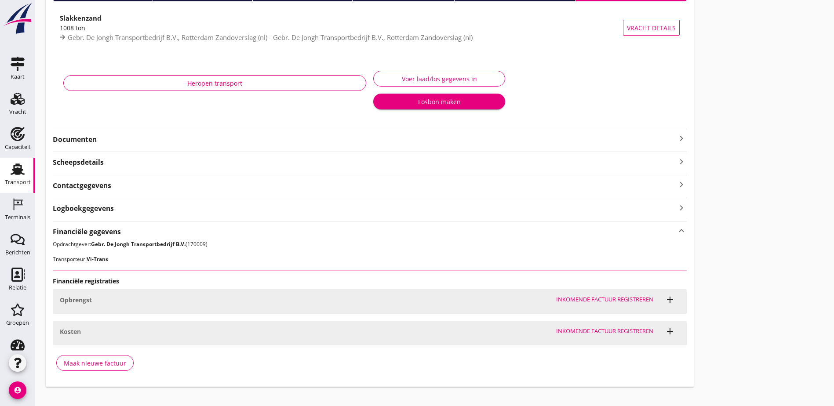
scroll to position [101, 0]
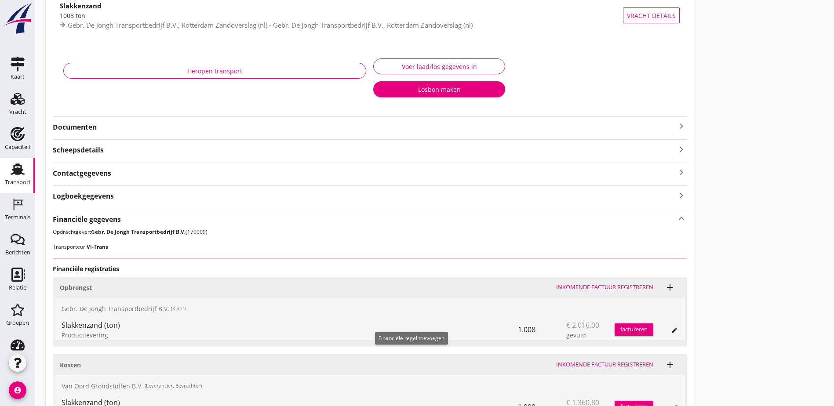
click at [408, 319] on div "Gebr. De Jongh Transportbedrijf B.V. (Klant)" at bounding box center [370, 308] width 630 height 21
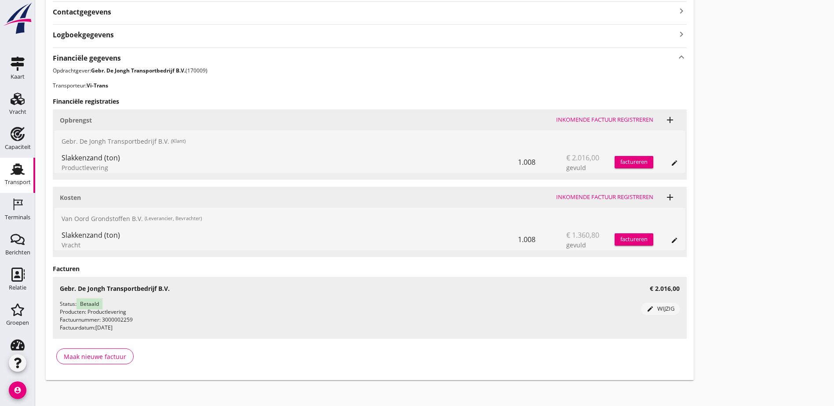
scroll to position [268, 0]
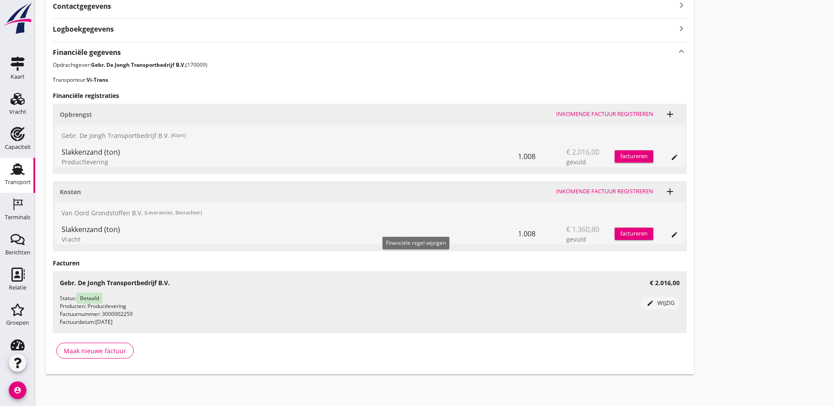
click at [668, 233] on div "edit" at bounding box center [674, 234] width 12 height 7
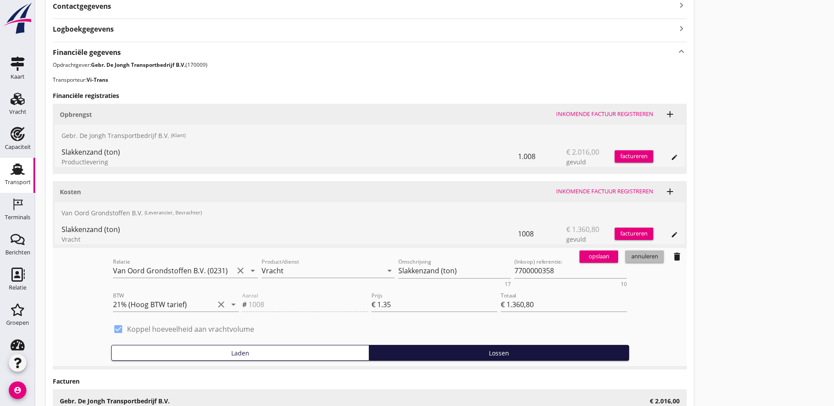
click at [629, 257] on div "annuleren" at bounding box center [645, 256] width 32 height 9
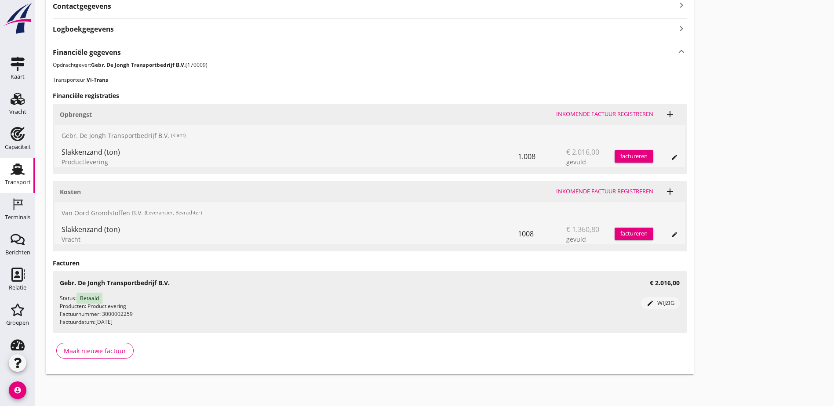
click at [528, 228] on div "Transport overzicht VOG-250268 Amiratio (J.H.Vink [EMAIL_ADDRESS][DOMAIN_NAME])…" at bounding box center [434, 58] width 799 height 653
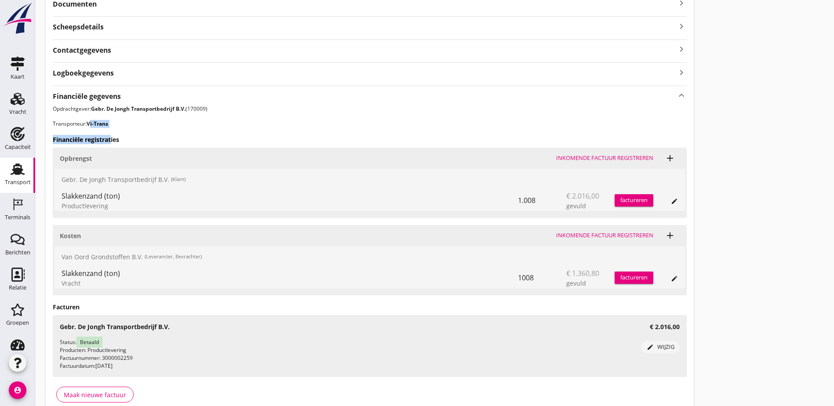
drag, startPoint x: 111, startPoint y: 128, endPoint x: 91, endPoint y: 127, distance: 19.8
click at [91, 127] on div "Financiële gegevens keyboard_arrow_up Opdrachtgever: Gebr. De Jongh Transportbe…" at bounding box center [370, 248] width 634 height 324
click at [88, 125] on strong "Vi-Trans" at bounding box center [98, 123] width 22 height 7
drag, startPoint x: 87, startPoint y: 124, endPoint x: 113, endPoint y: 120, distance: 26.2
click at [113, 120] on p "Transporteur: Vi-Trans" at bounding box center [370, 124] width 634 height 8
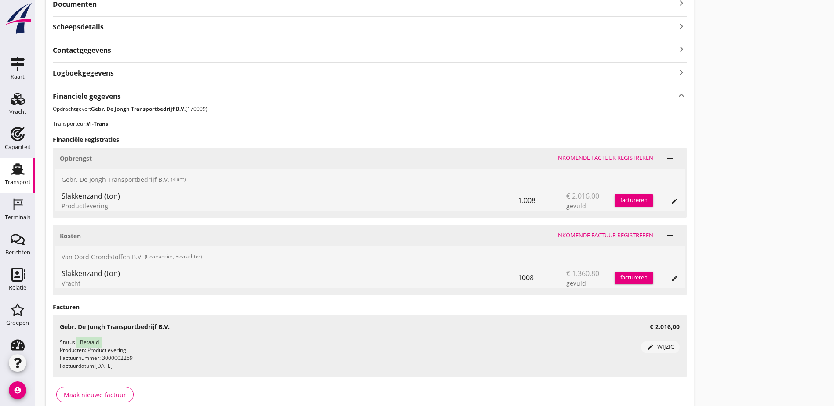
click at [113, 120] on p "Transporteur: Vi-Trans" at bounding box center [370, 124] width 634 height 8
drag, startPoint x: 105, startPoint y: 123, endPoint x: 89, endPoint y: 120, distance: 16.2
click at [89, 120] on p "Transporteur: Vi-Trans" at bounding box center [370, 124] width 634 height 8
click at [89, 120] on strong "Vi-Trans" at bounding box center [98, 123] width 22 height 7
drag, startPoint x: 89, startPoint y: 120, endPoint x: 118, endPoint y: 121, distance: 29.0
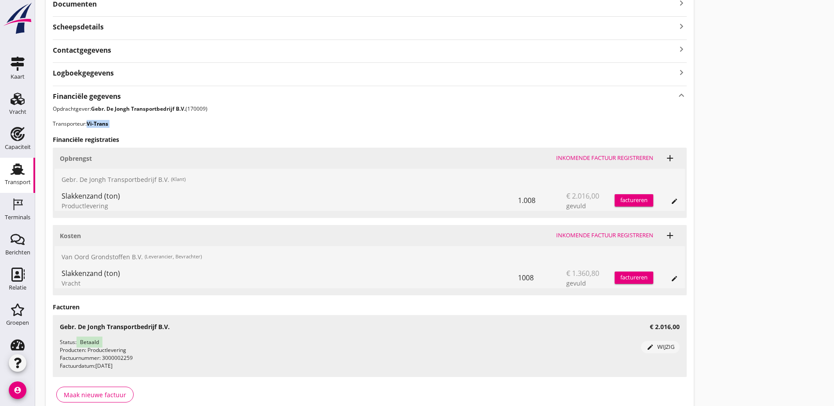
click at [118, 121] on p "Transporteur: Vi-Trans" at bounding box center [370, 124] width 634 height 8
drag, startPoint x: 118, startPoint y: 121, endPoint x: 87, endPoint y: 125, distance: 31.0
click at [87, 125] on p "Transporteur: Vi-Trans" at bounding box center [370, 124] width 634 height 8
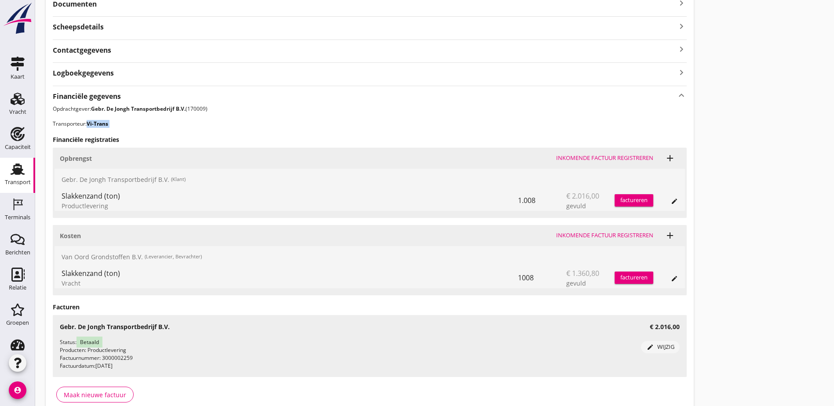
drag, startPoint x: 102, startPoint y: 123, endPoint x: 126, endPoint y: 124, distance: 23.3
click at [126, 124] on p "Transporteur: Vi-Trans" at bounding box center [370, 124] width 634 height 8
click at [671, 203] on icon "edit" at bounding box center [674, 201] width 7 height 7
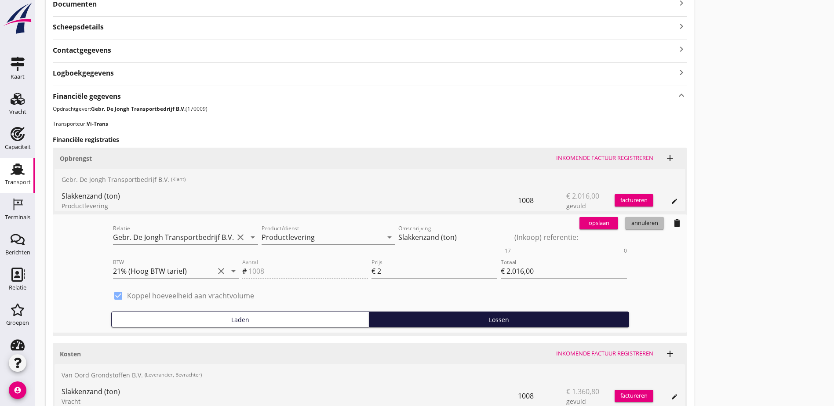
click at [629, 222] on div "annuleren" at bounding box center [645, 223] width 32 height 9
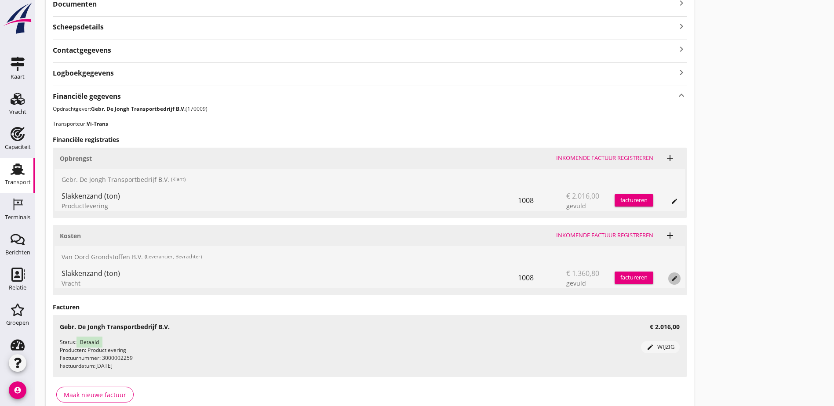
click at [668, 279] on div "edit" at bounding box center [674, 278] width 12 height 7
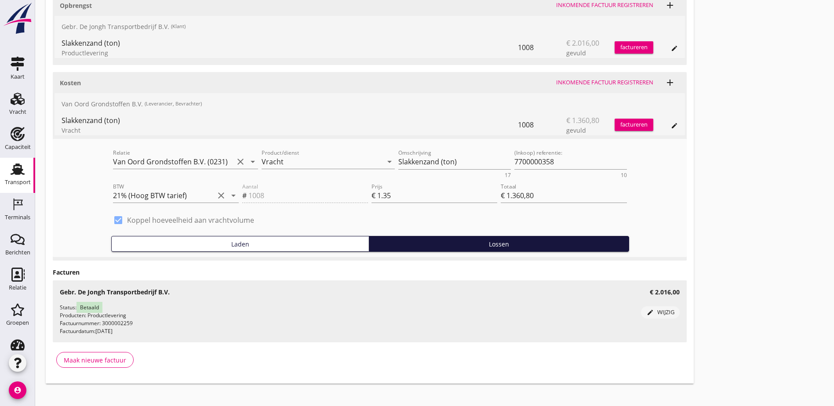
scroll to position [386, 0]
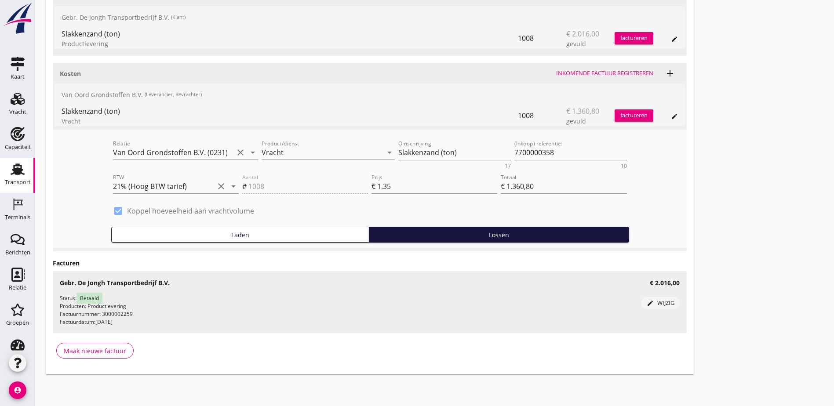
drag, startPoint x: 95, startPoint y: 283, endPoint x: 151, endPoint y: 289, distance: 55.8
click at [151, 289] on div "Gebr. De Jongh Transportbedrijf B.V. € 2.016,00 Status: Betaald Producten: Prod…" at bounding box center [370, 302] width 634 height 62
click at [151, 289] on div "Status: Betaald Producten: Productlevering Factuurnummer: 3000002259 Factuurdat…" at bounding box center [370, 310] width 634 height 46
drag, startPoint x: 143, startPoint y: 305, endPoint x: 97, endPoint y: 306, distance: 46.2
click at [98, 307] on div "Status: Betaald Producten: Productlevering Factuurnummer: 3000002259 Factuurdat…" at bounding box center [350, 311] width 581 height 32
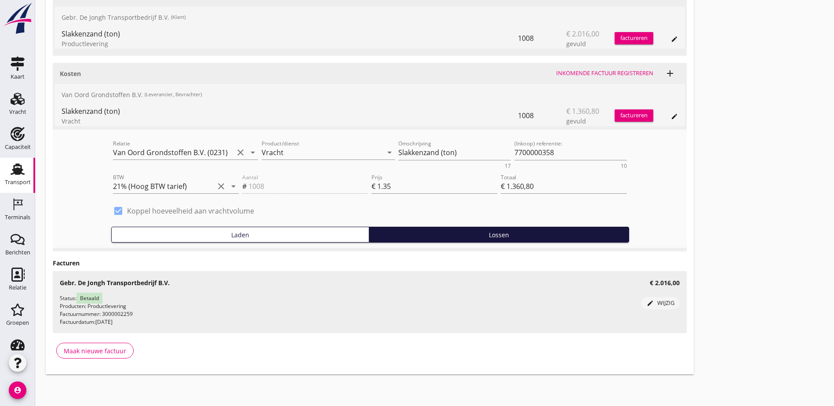
click at [97, 306] on div "Status: Betaald Producten: Productlevering Factuurnummer: 3000002259 Factuurdat…" at bounding box center [350, 311] width 581 height 32
drag, startPoint x: 101, startPoint y: 305, endPoint x: 142, endPoint y: 313, distance: 41.6
click at [142, 313] on div "Status: Betaald Producten: Productlevering Factuurnummer: 3000002259 Factuurdat…" at bounding box center [350, 311] width 581 height 32
drag, startPoint x: 133, startPoint y: 320, endPoint x: 102, endPoint y: 315, distance: 31.6
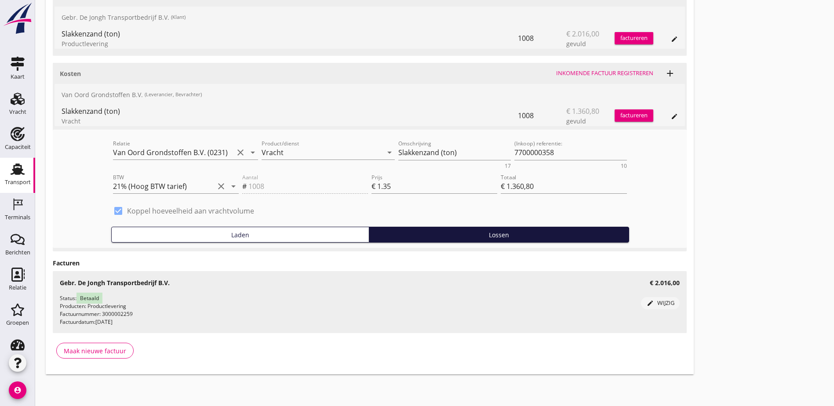
click at [102, 315] on div "Status: Betaald Producten: Productlevering Factuurnummer: 3000002259 Factuurdat…" at bounding box center [350, 311] width 581 height 32
click at [101, 314] on div "Status: Betaald Producten: Productlevering Factuurnummer: 3000002259 Factuurdat…" at bounding box center [350, 311] width 581 height 32
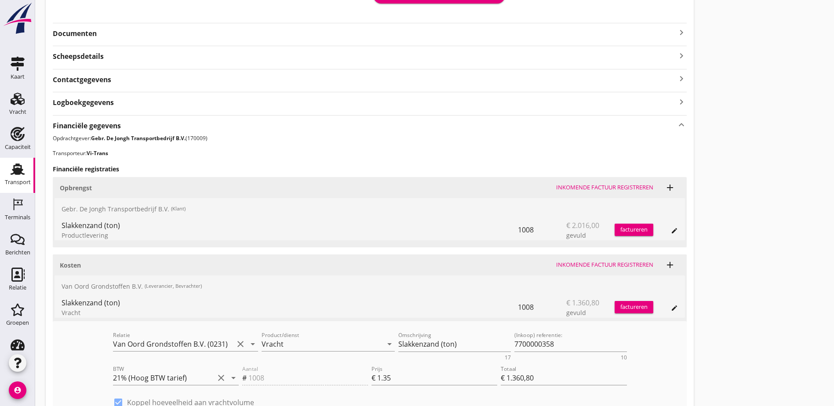
scroll to position [35, 0]
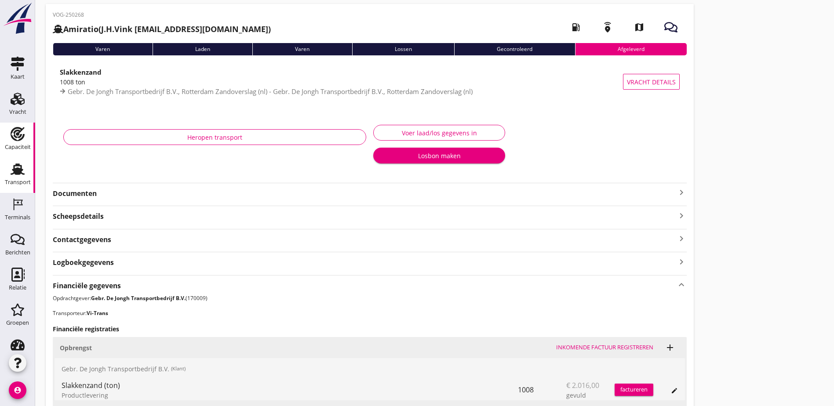
click at [11, 138] on icon "Capaciteit" at bounding box center [18, 134] width 14 height 14
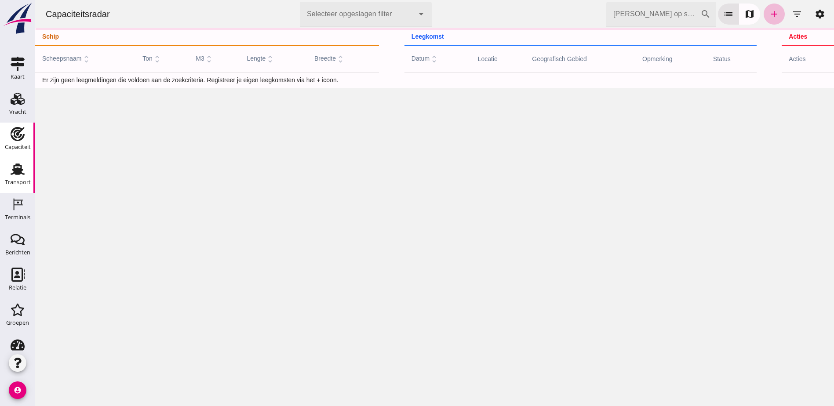
click at [14, 173] on use at bounding box center [18, 169] width 14 height 11
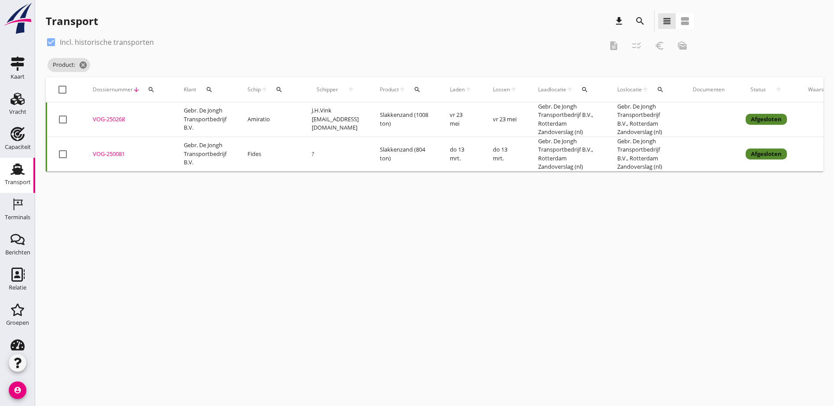
click at [524, 213] on div "cancel You are impersonating another user. Transport download search view_headl…" at bounding box center [434, 203] width 799 height 406
click at [346, 197] on div "cancel You are impersonating another user. Transport download search view_headl…" at bounding box center [434, 203] width 799 height 406
click at [51, 44] on div at bounding box center [51, 42] width 15 height 15
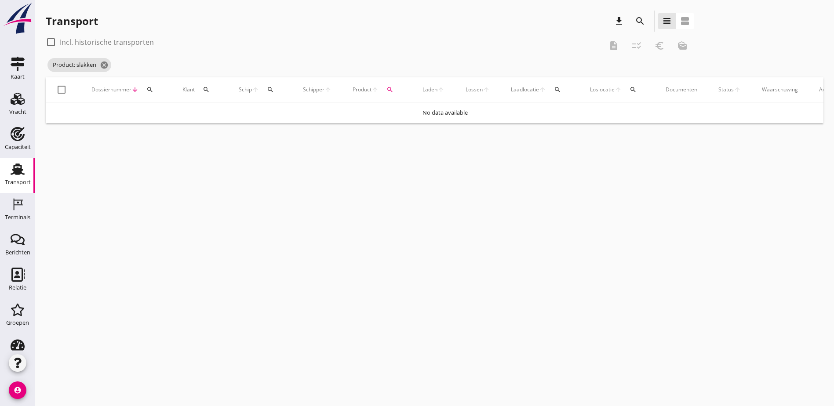
click at [51, 44] on div at bounding box center [51, 42] width 15 height 15
checkbox input "true"
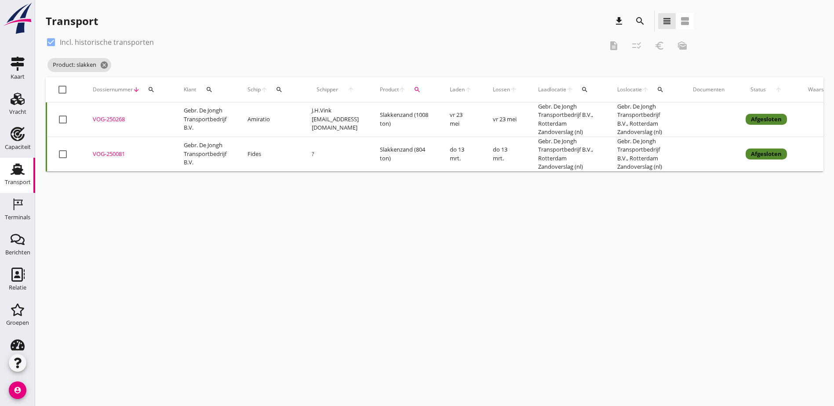
click at [111, 155] on div "VOG-250081" at bounding box center [128, 154] width 70 height 9
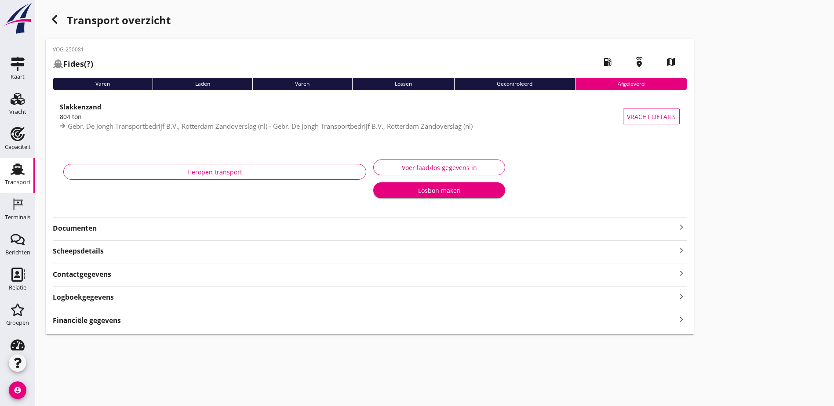
click at [121, 249] on div "Scheepsdetails keyboard_arrow_right" at bounding box center [370, 250] width 634 height 12
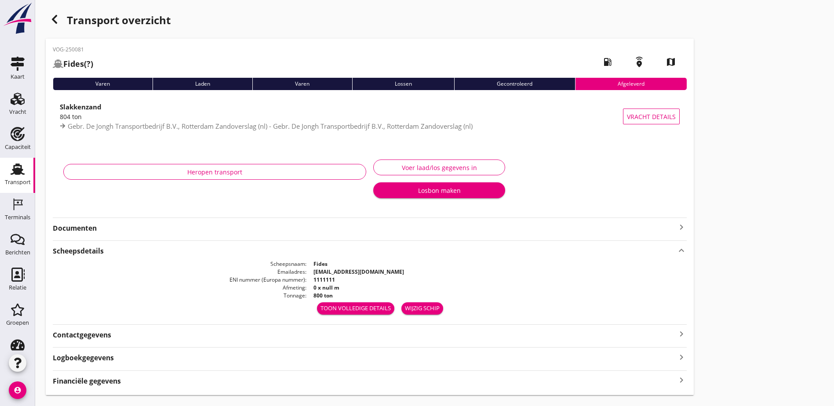
click at [121, 249] on div "Scheepsdetails keyboard_arrow_up" at bounding box center [370, 250] width 634 height 12
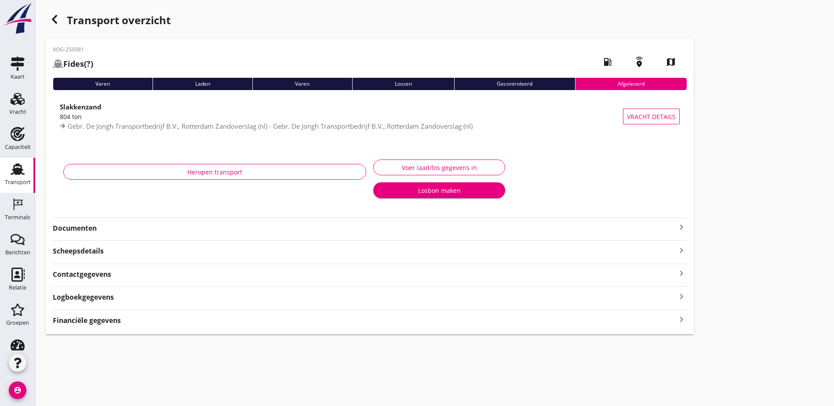
click at [112, 319] on strong "Financiële gegevens" at bounding box center [87, 321] width 68 height 10
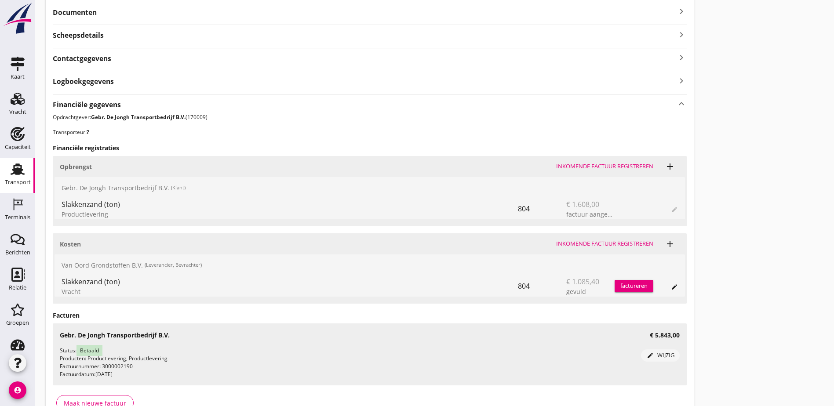
scroll to position [236, 0]
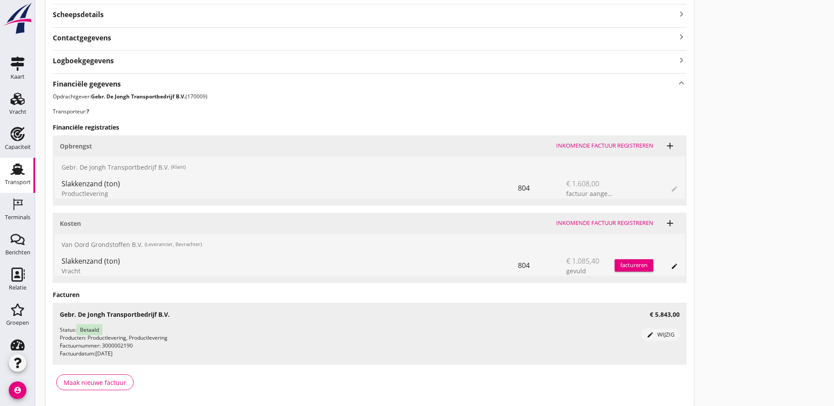
click at [671, 191] on span "edit" at bounding box center [674, 188] width 7 height 11
click at [668, 265] on div "edit" at bounding box center [674, 266] width 12 height 7
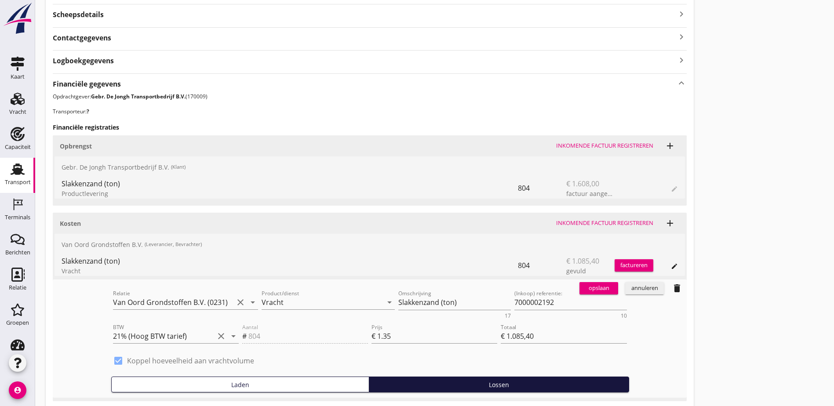
click at [629, 288] on div "annuleren" at bounding box center [645, 288] width 32 height 9
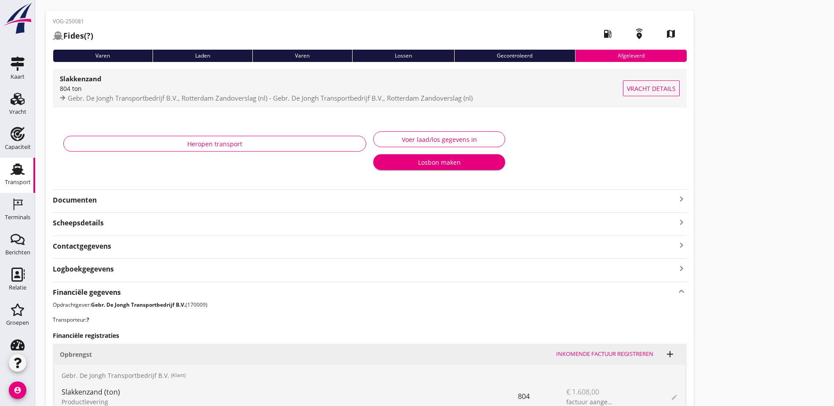
scroll to position [0, 0]
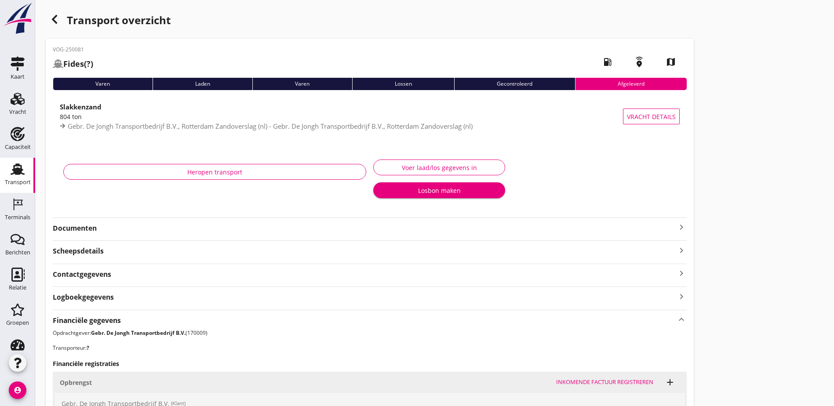
click at [56, 21] on icon "button" at bounding box center [54, 19] width 11 height 11
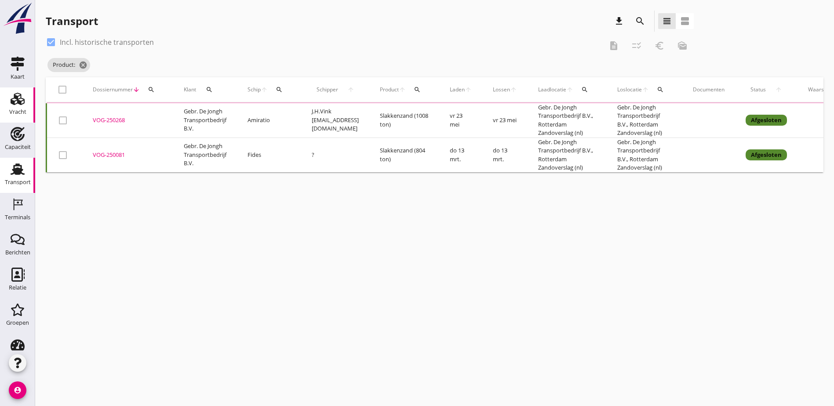
click at [20, 106] on div "Vracht" at bounding box center [17, 112] width 17 height 12
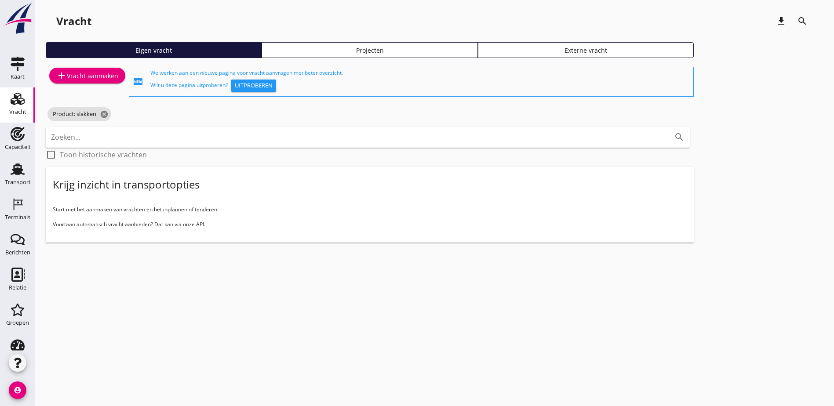
click at [269, 57] on link "Projecten" at bounding box center [370, 50] width 216 height 16
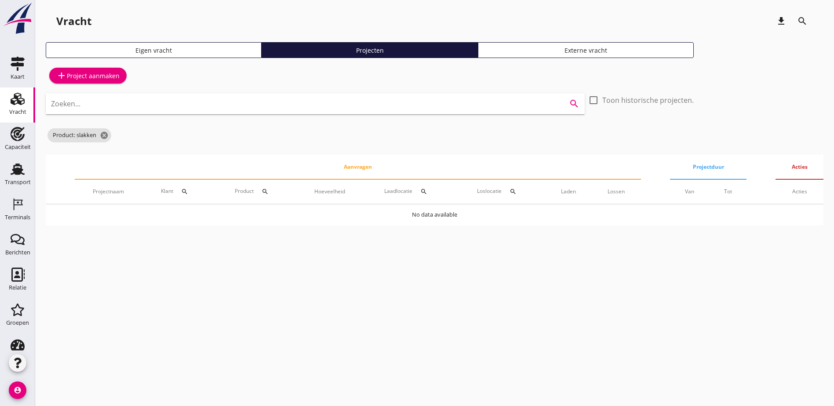
click at [253, 107] on input "Zoeken..." at bounding box center [303, 104] width 504 height 14
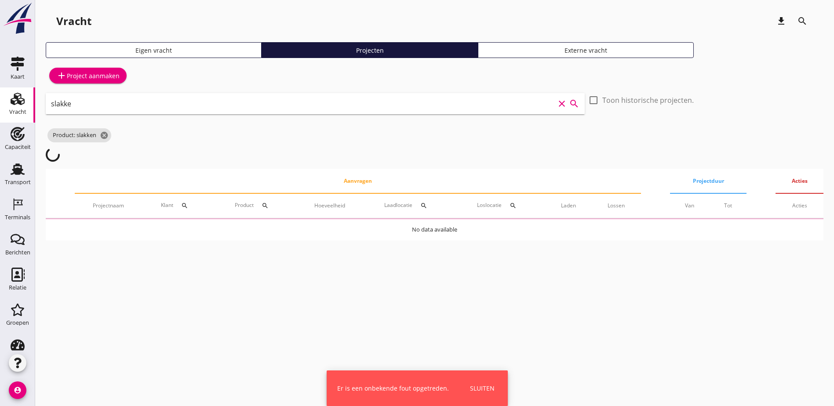
drag, startPoint x: 268, startPoint y: 102, endPoint x: 0, endPoint y: 91, distance: 268.4
click at [0, 91] on html "arrow_drop_down check Maritieme Toegang, t Schaar van Ouden Doel Rijksvastgoedb…" at bounding box center [417, 203] width 834 height 406
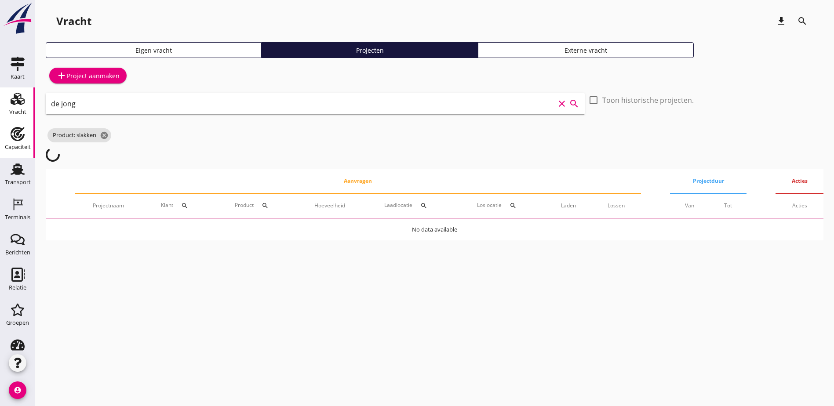
type input "de jong"
click at [11, 131] on icon "Capaciteit" at bounding box center [18, 134] width 14 height 14
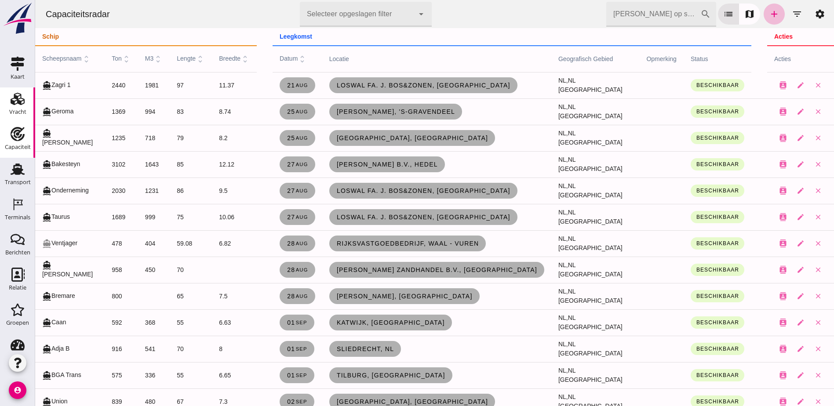
click at [19, 107] on div "Vracht" at bounding box center [17, 112] width 17 height 12
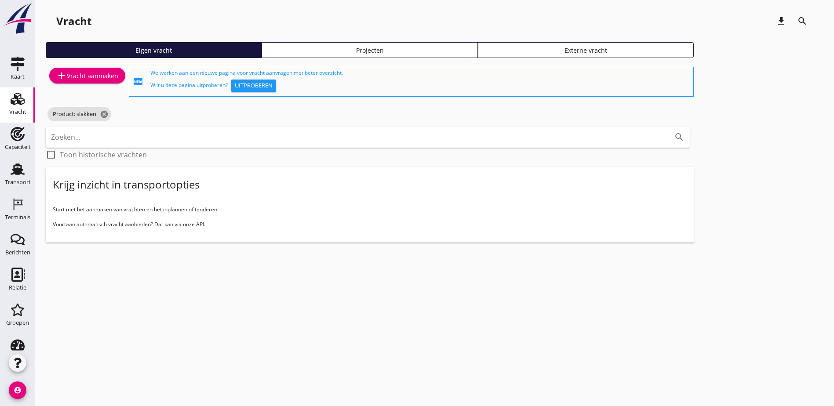
click at [103, 77] on div "add Vracht aanmaken" at bounding box center [87, 75] width 62 height 11
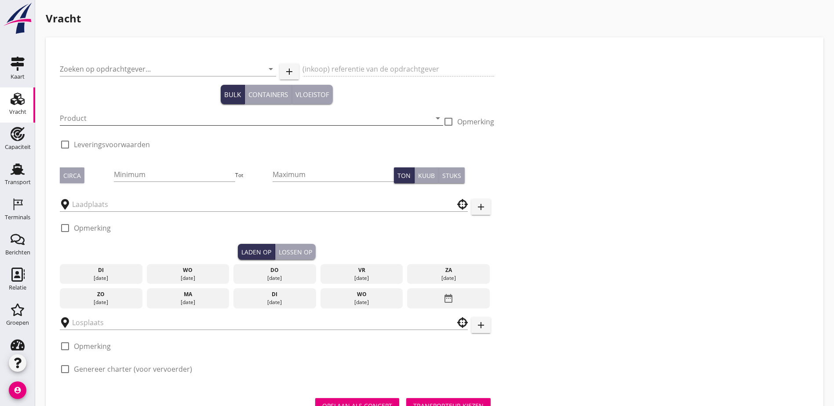
click at [186, 117] on input "Product" at bounding box center [245, 118] width 371 height 14
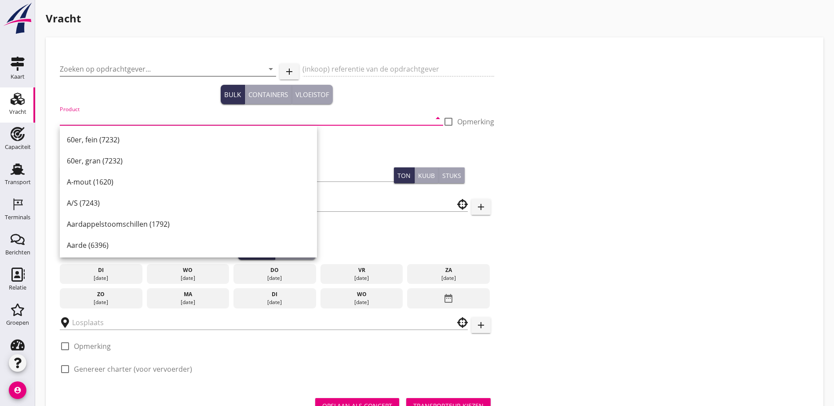
click at [128, 69] on input "Zoeken op opdrachtgever..." at bounding box center [156, 69] width 192 height 14
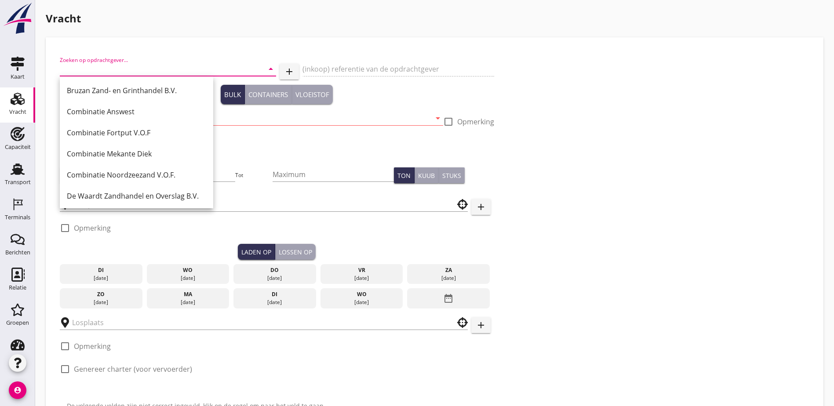
click at [522, 90] on div "Zoeken op opdrachtgever... arrow_drop_down add (inkoop) referentie van de opdra…" at bounding box center [434, 218] width 756 height 334
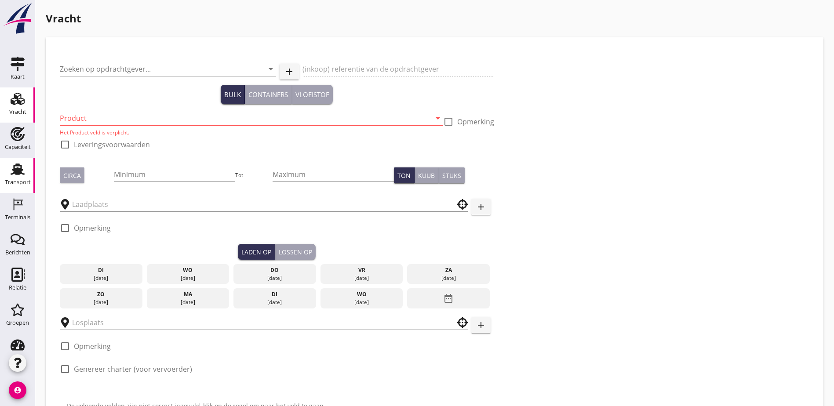
click at [18, 166] on use at bounding box center [18, 169] width 14 height 11
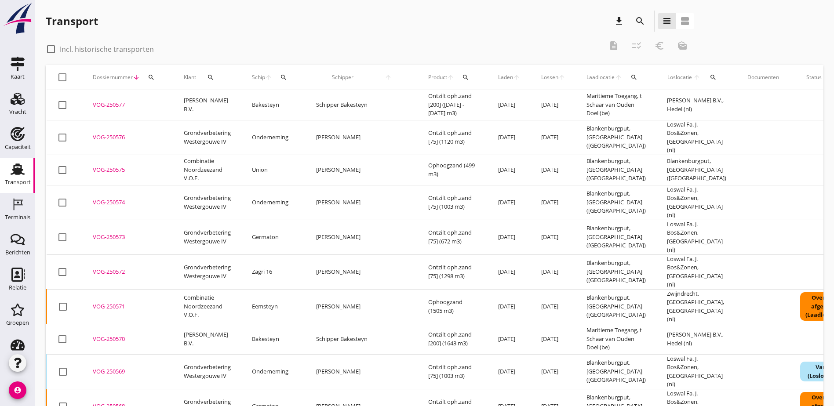
click at [629, 25] on div "search" at bounding box center [639, 21] width 21 height 21
click at [462, 79] on icon "search" at bounding box center [465, 77] width 7 height 7
click at [420, 98] on input "Zoeken op product..." at bounding box center [446, 103] width 91 height 14
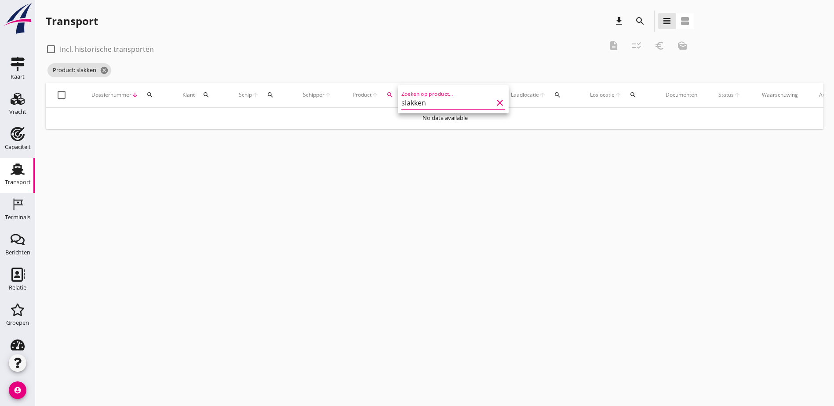
type input "slakken"
click at [445, 105] on input "slakken" at bounding box center [446, 103] width 91 height 14
click at [131, 47] on label "Incl. historische transporten" at bounding box center [107, 49] width 94 height 9
checkbox input "true"
